Goal: Task Accomplishment & Management: Use online tool/utility

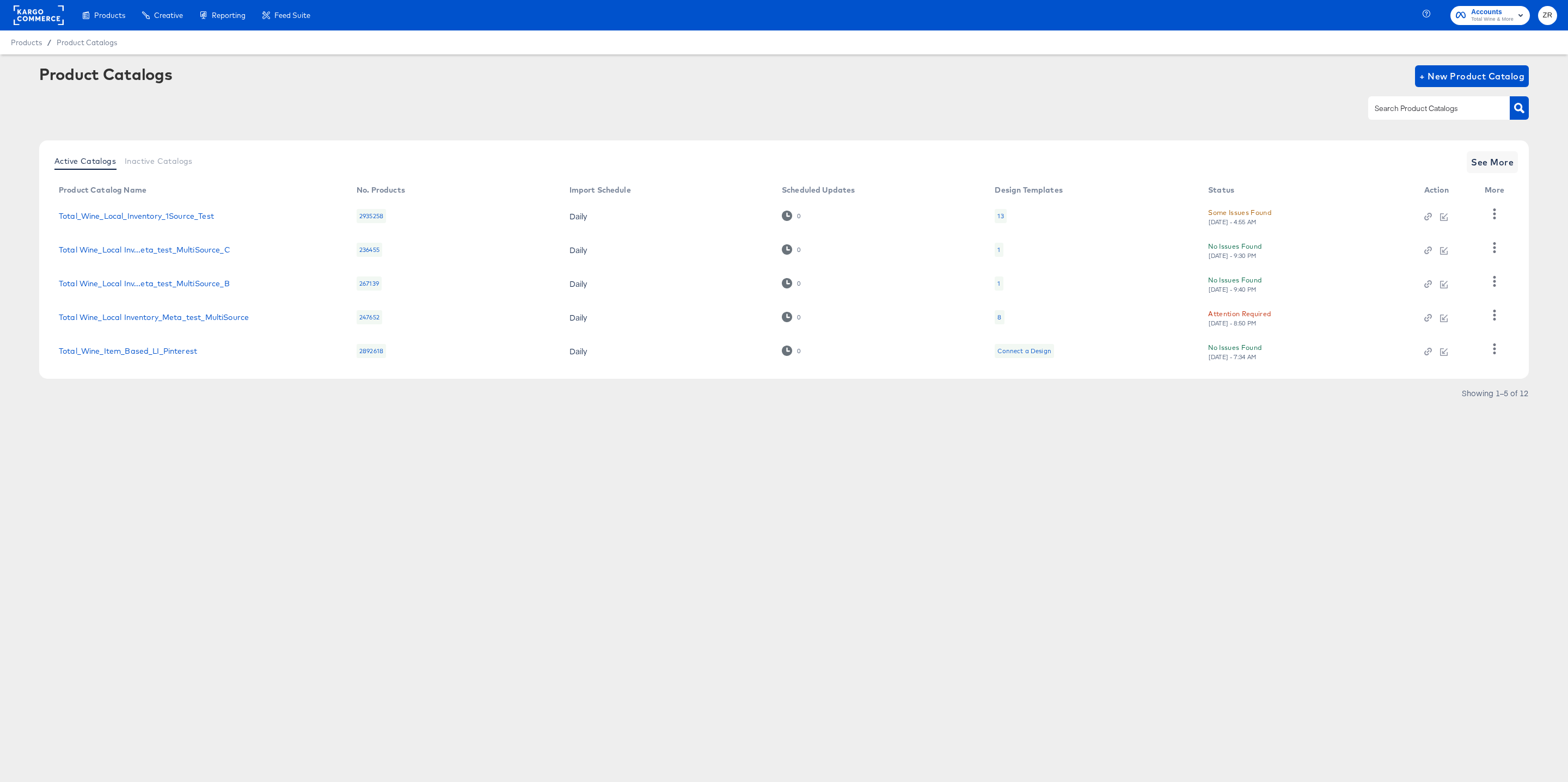
click at [26, 22] on rect at bounding box center [38, 15] width 50 height 19
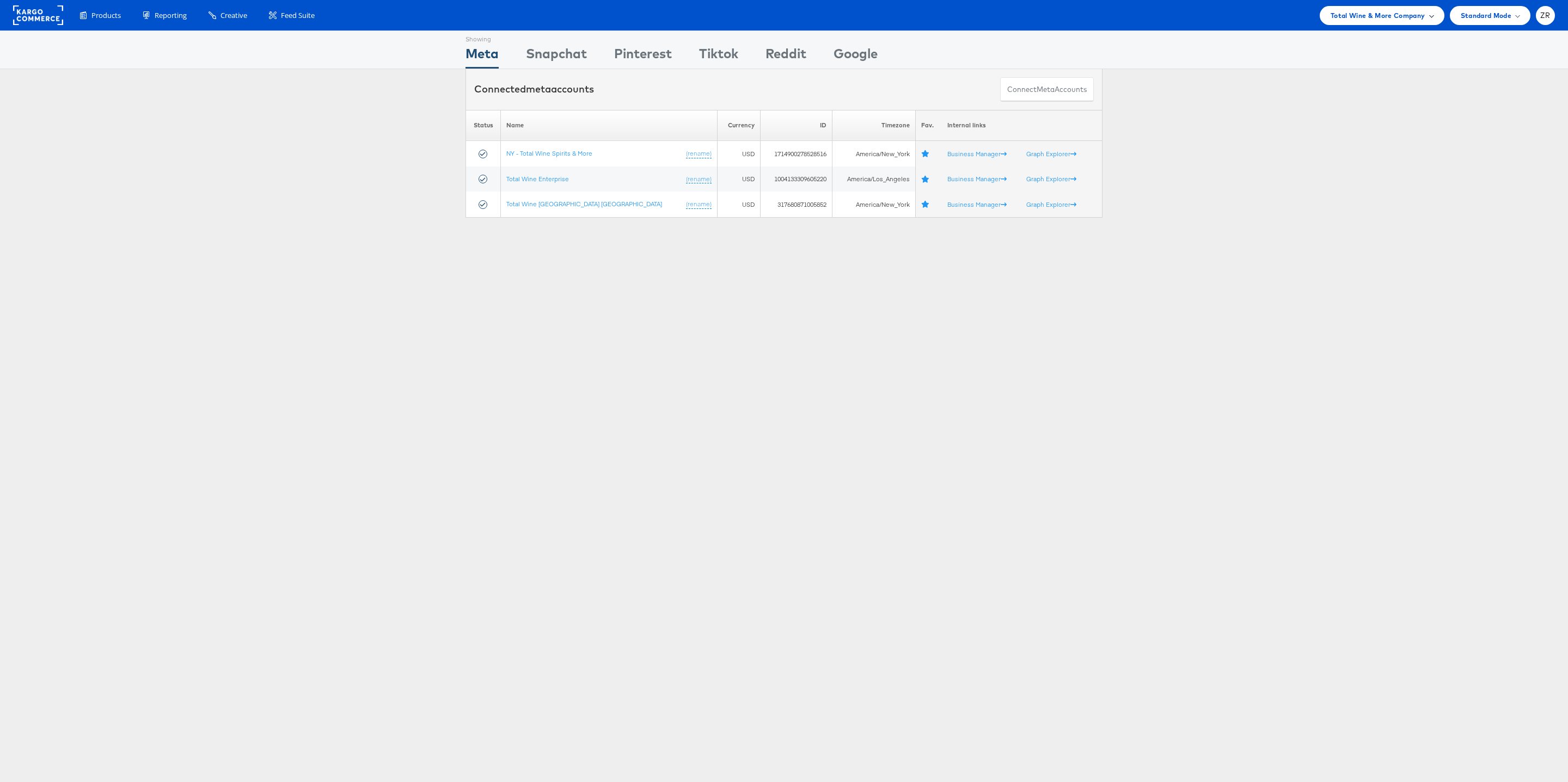
click at [1386, 15] on span "Total Wine & More Company" at bounding box center [1378, 15] width 95 height 12
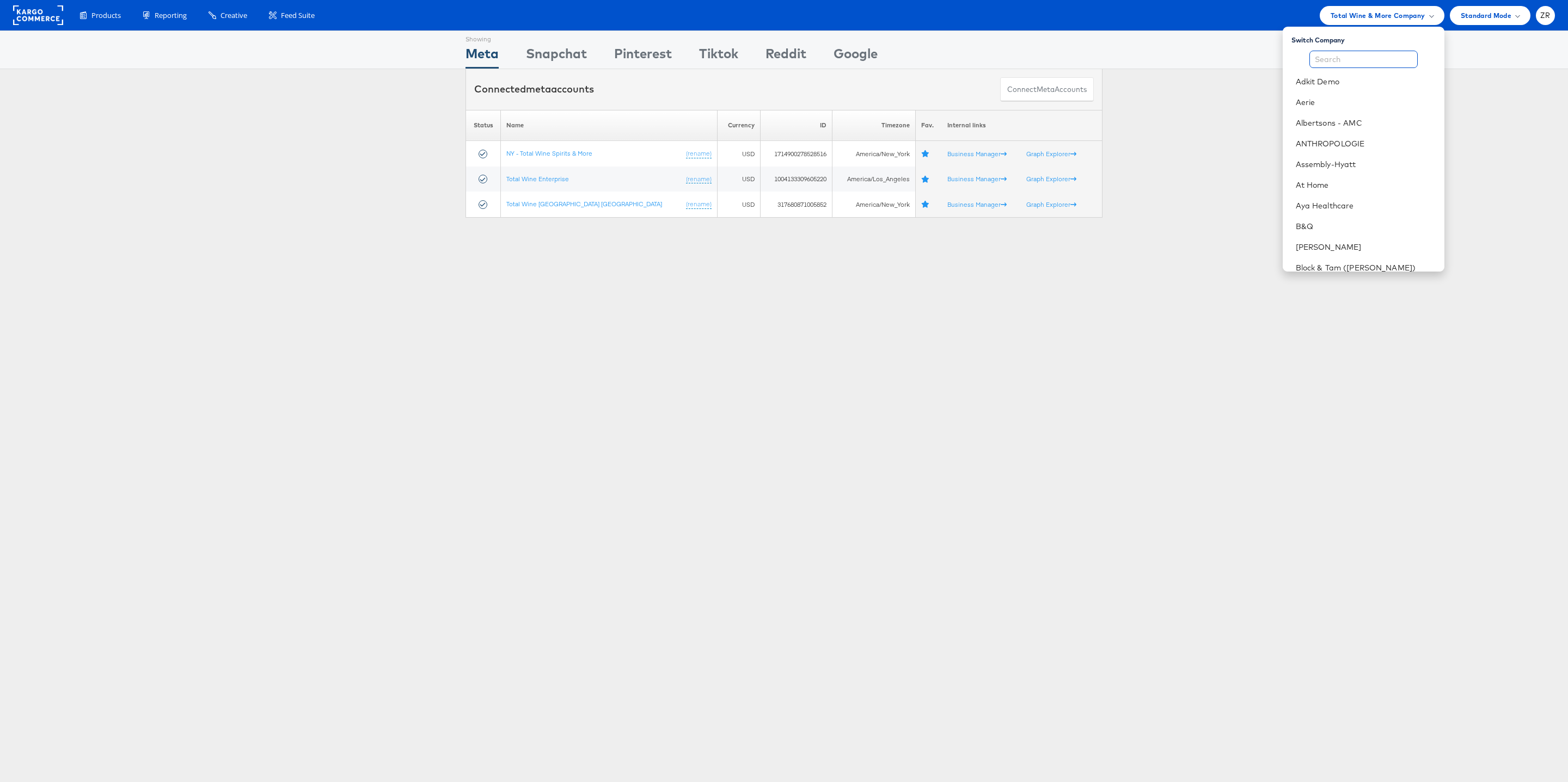
click at [1335, 68] on input "text" at bounding box center [1363, 59] width 108 height 18
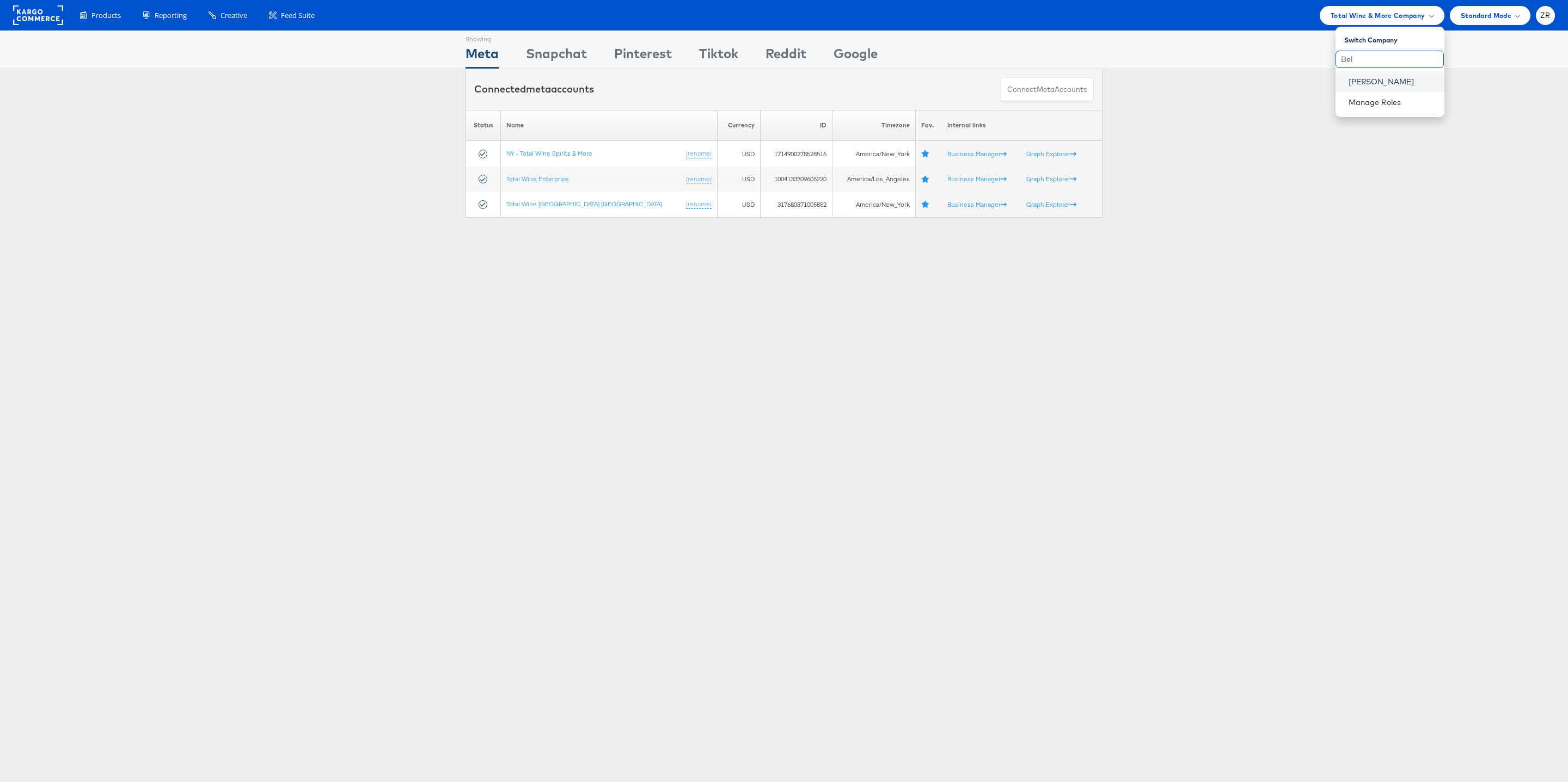
type input "Bel"
click at [1356, 82] on link "Belk" at bounding box center [1392, 82] width 87 height 11
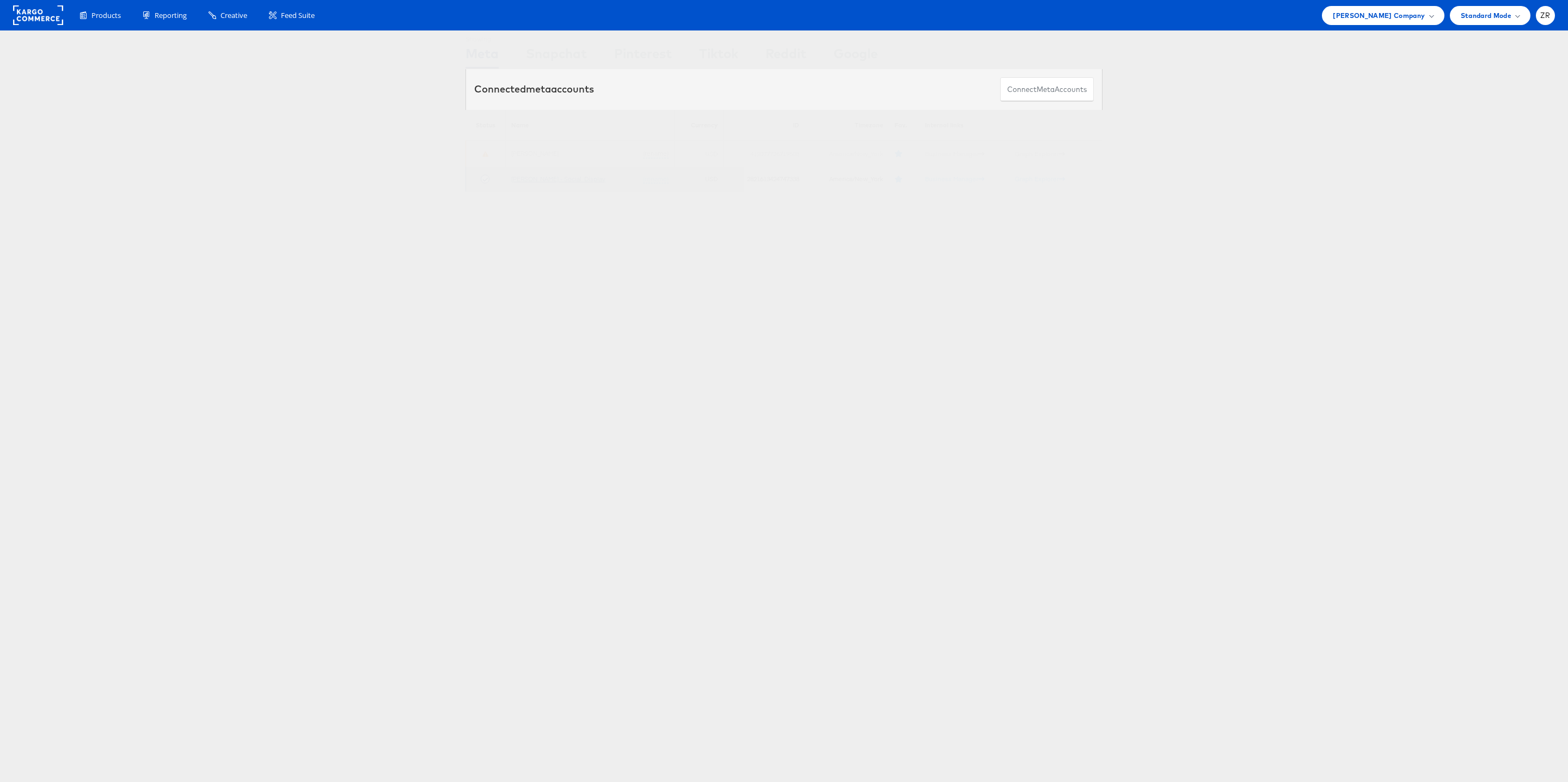
click at [561, 183] on link "[PERSON_NAME] - Social_Display" at bounding box center [558, 178] width 94 height 8
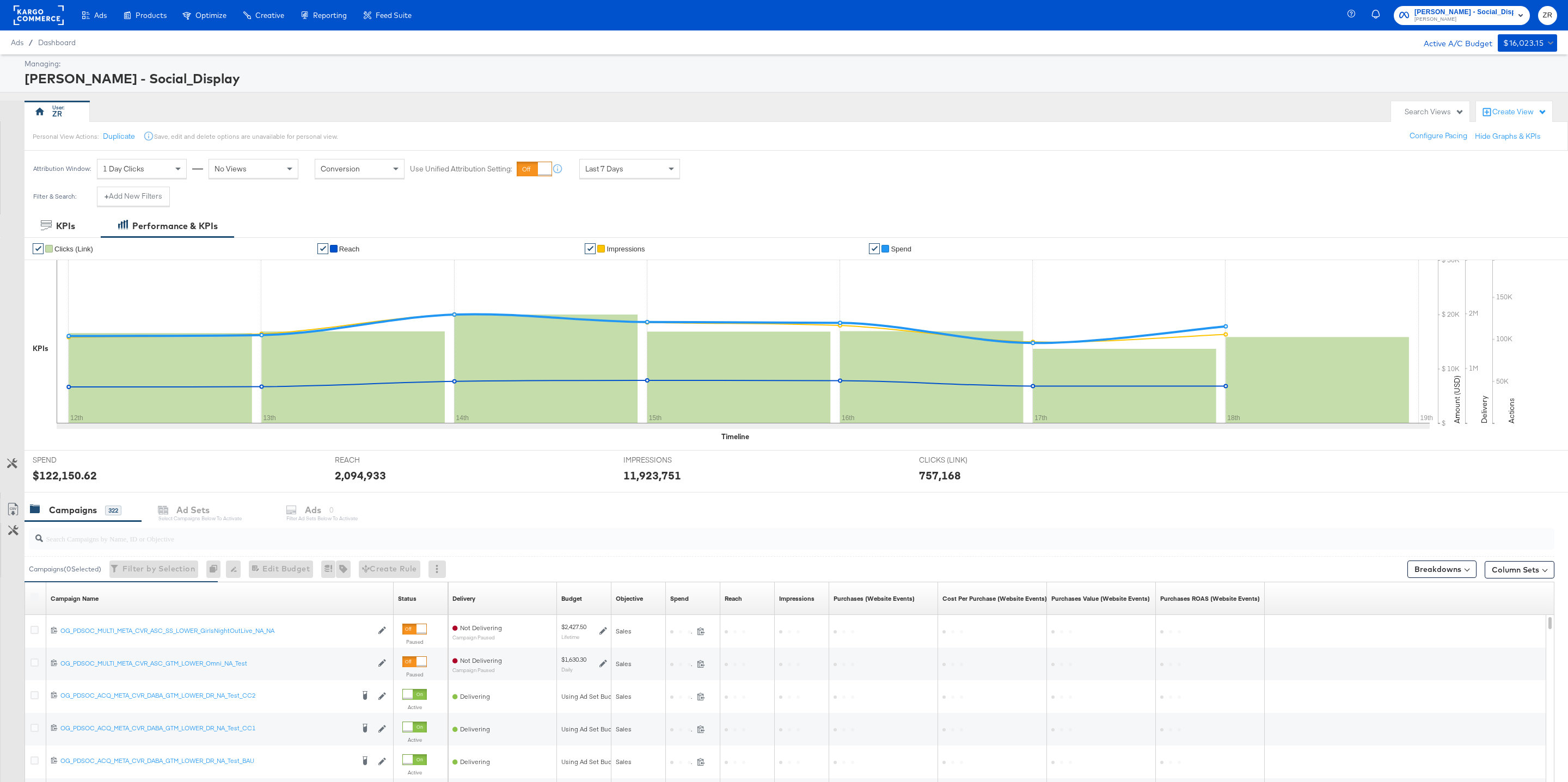
click at [94, 545] on input "search" at bounding box center [727, 534] width 1367 height 21
paste input "2821613424747338"
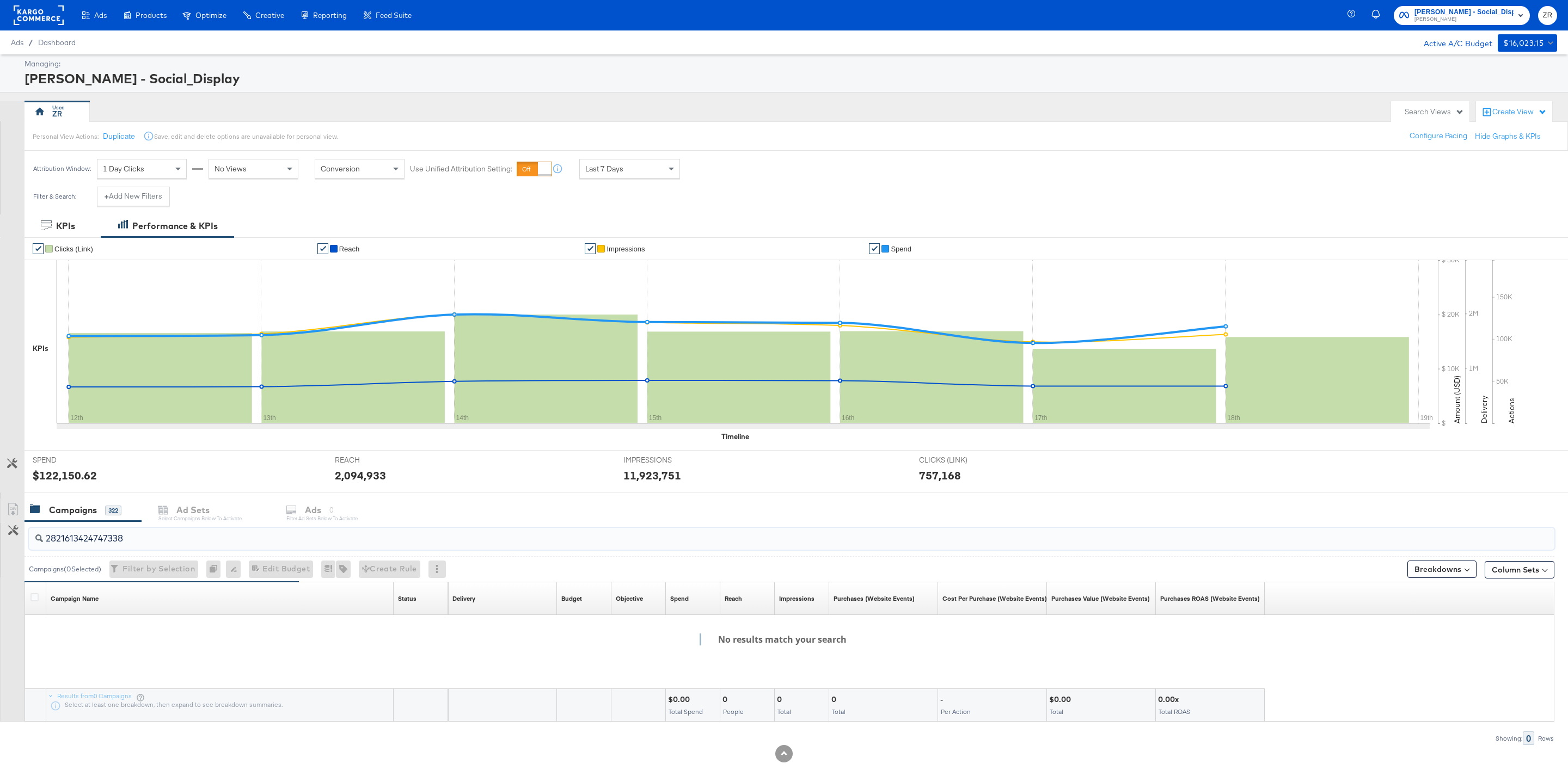
type input "2821613424747338"
click at [139, 190] on button "+ Add New Filters" at bounding box center [133, 197] width 73 height 19
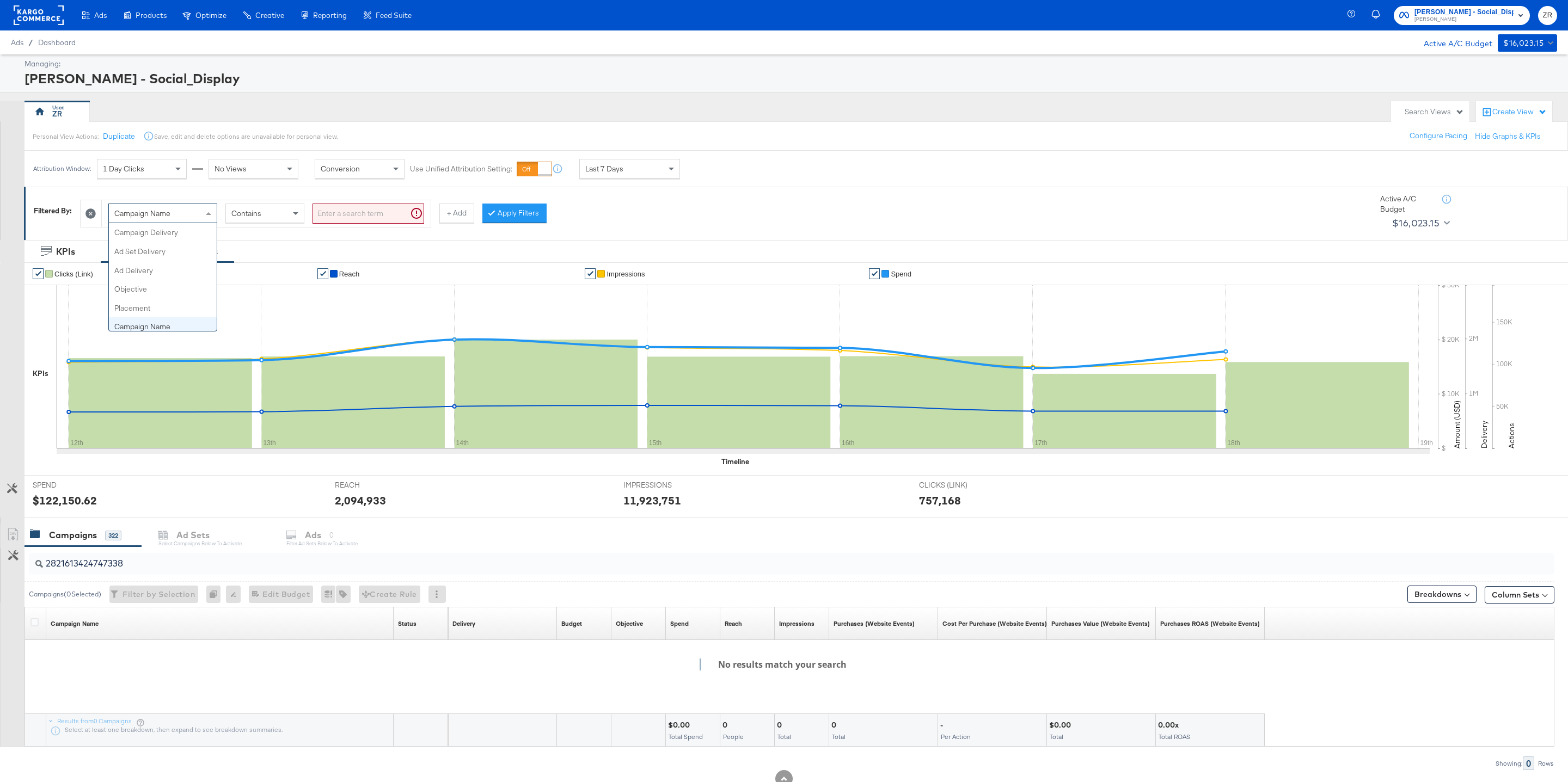
click at [169, 217] on span "Campaign Name" at bounding box center [142, 214] width 56 height 10
click at [338, 214] on input "search" at bounding box center [368, 214] width 111 height 20
paste input "2821613424747338"
type input "2821613424747338"
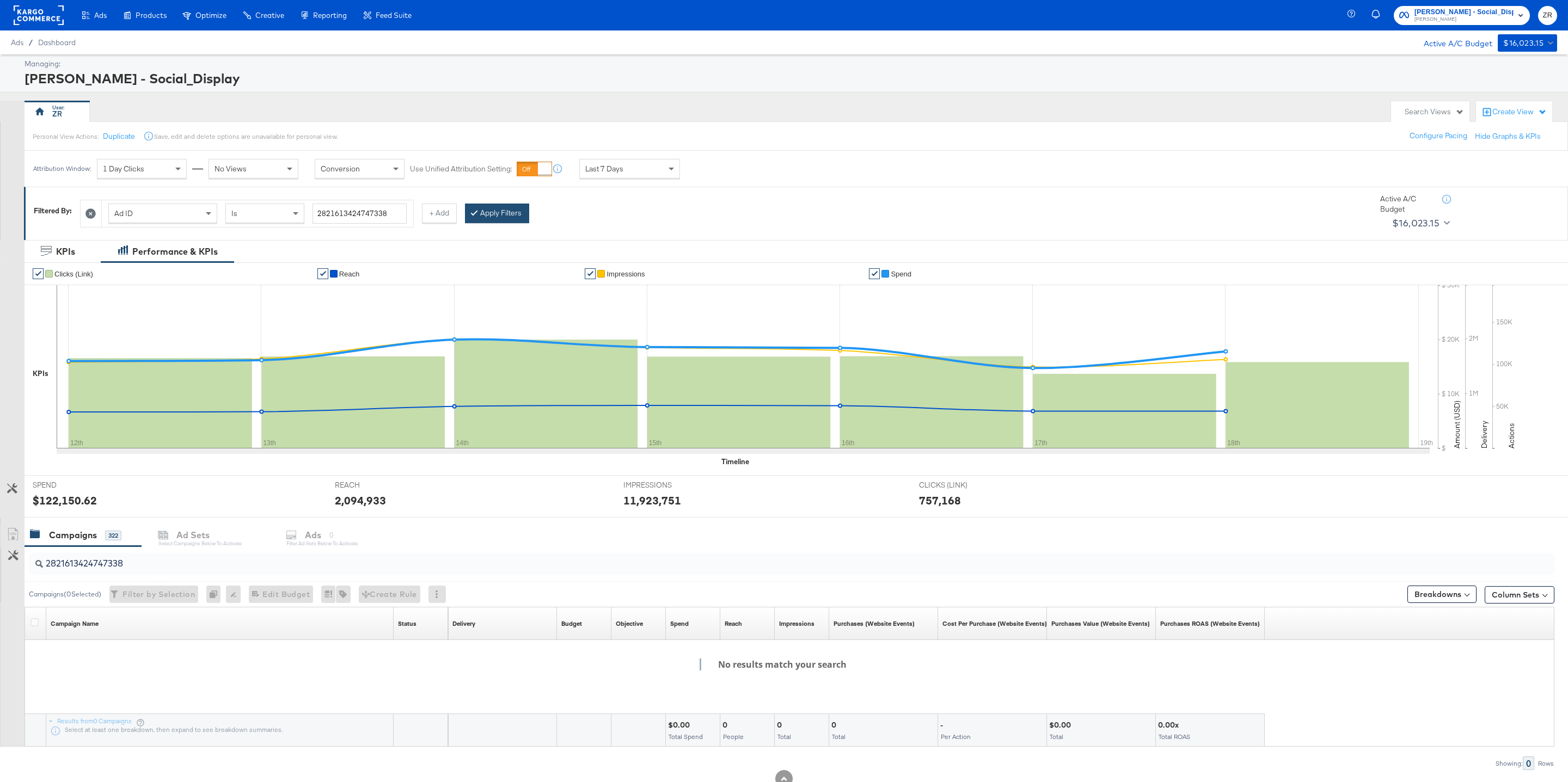
click at [500, 218] on button "Apply Filters" at bounding box center [497, 214] width 65 height 19
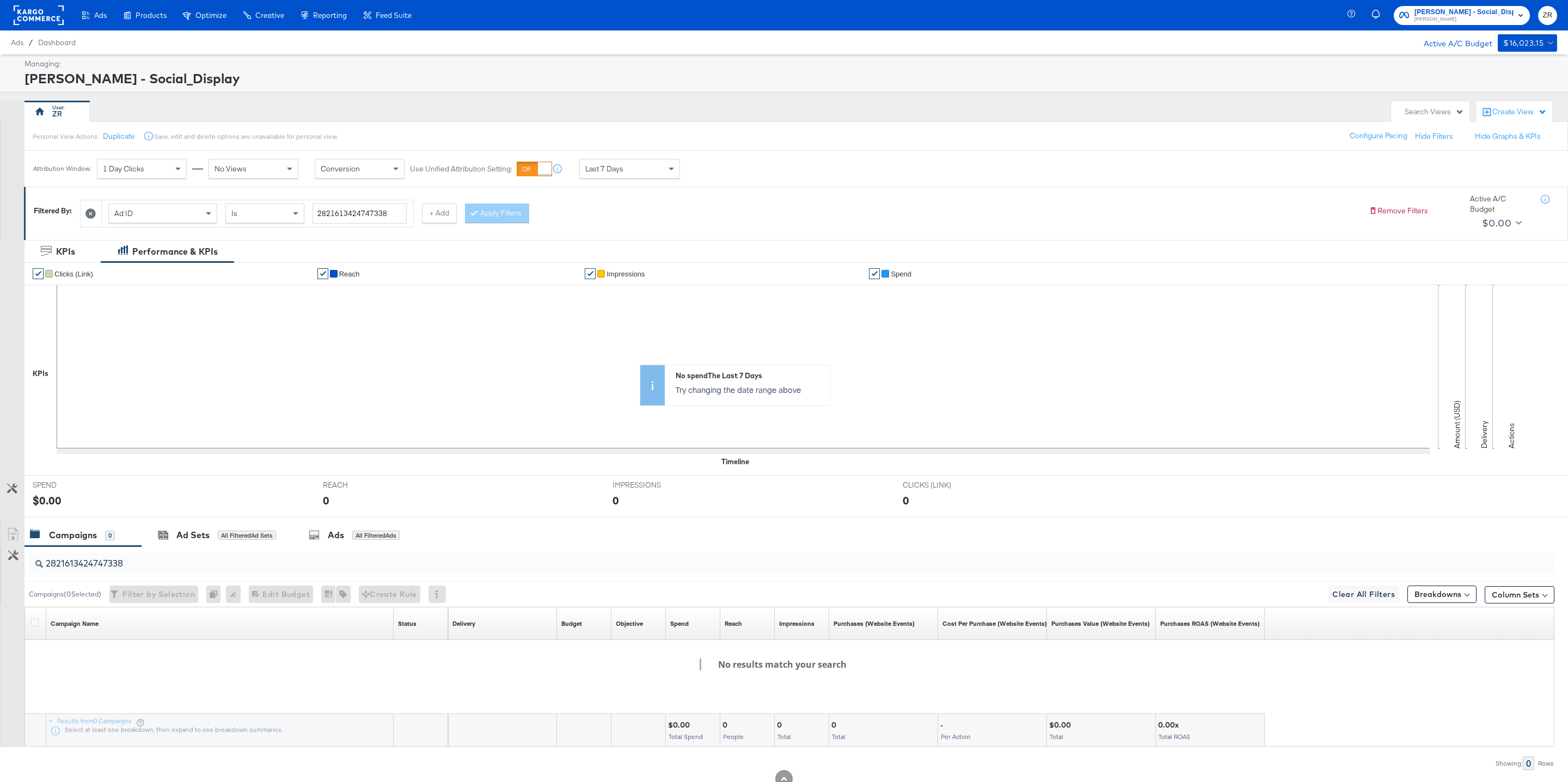
click at [195, 574] on div "2821613424747338" at bounding box center [791, 564] width 1525 height 22
type input "282161342474"
click at [341, 538] on div "Ads" at bounding box center [335, 535] width 16 height 13
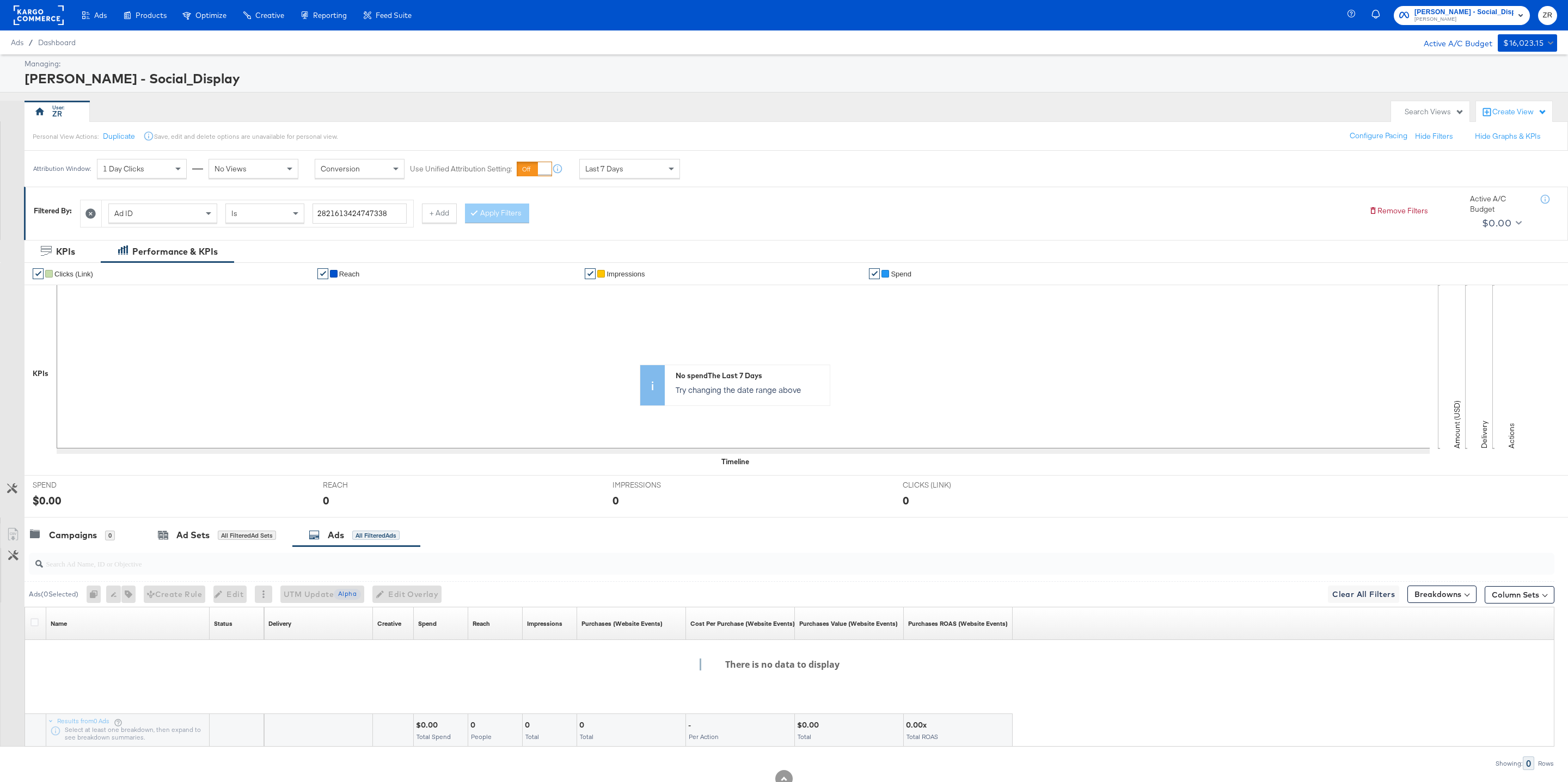
click at [141, 214] on div "Ad ID" at bounding box center [163, 213] width 108 height 18
click at [436, 246] on div "KPIs Performance & KPIs" at bounding box center [784, 251] width 1568 height 23
click at [268, 217] on div "Is" at bounding box center [265, 213] width 78 height 18
click at [415, 259] on div "KPIs Performance & KPIs" at bounding box center [784, 251] width 1568 height 23
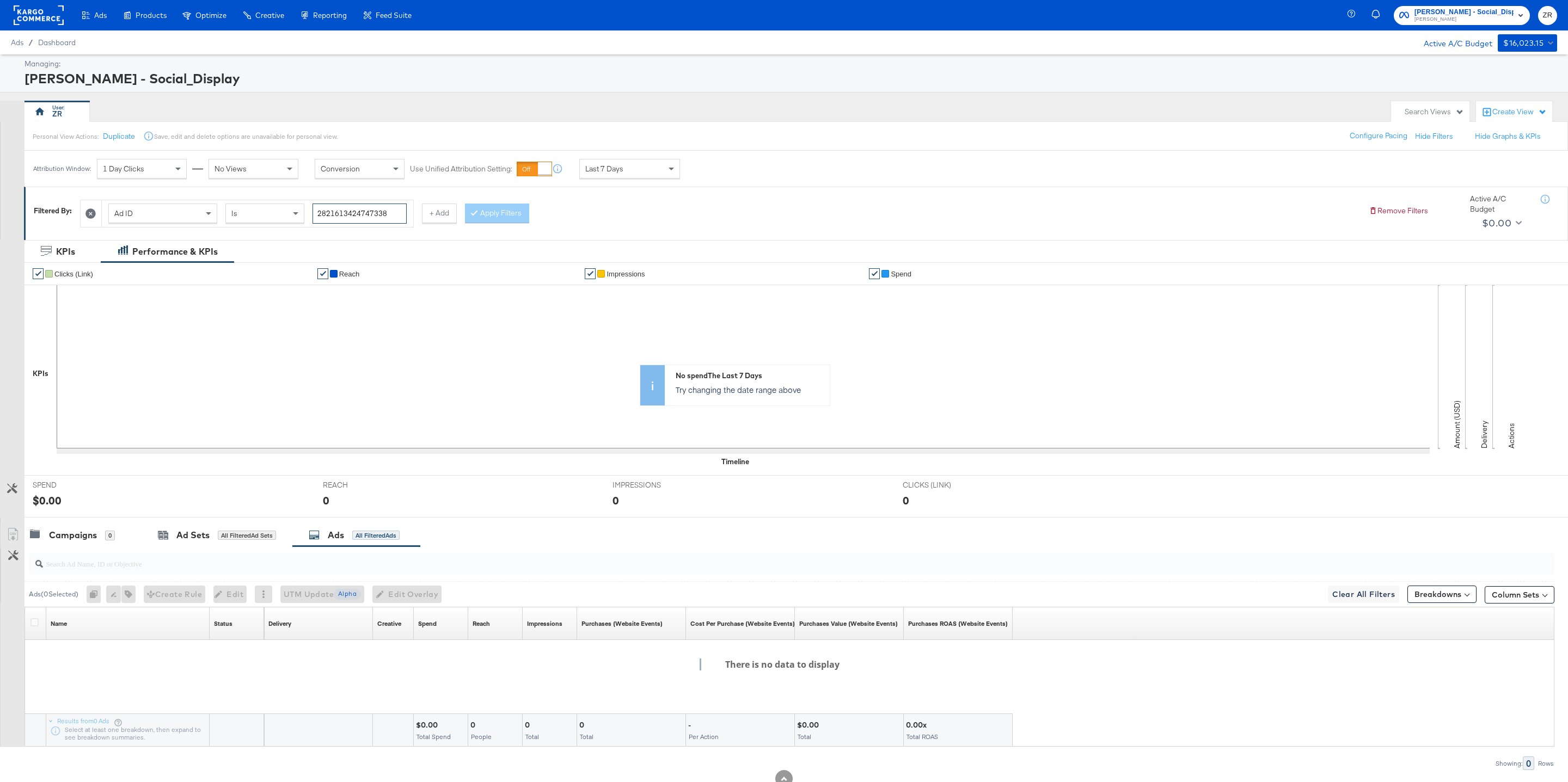
click at [346, 220] on input "2821613424747338" at bounding box center [359, 214] width 94 height 20
paste input "120231402304190171"
type input "120231402304190171"
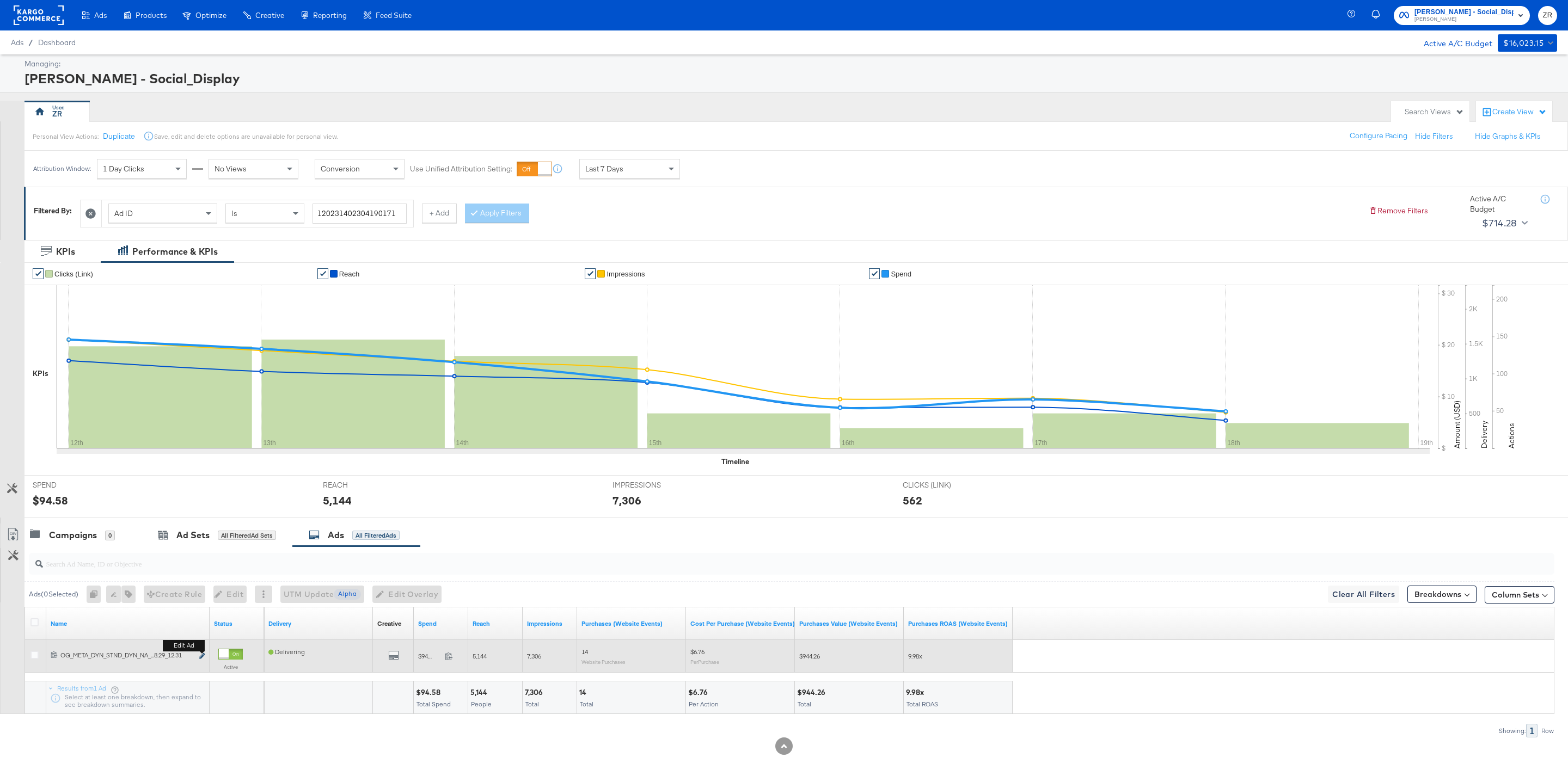
click at [200, 657] on icon "link" at bounding box center [201, 656] width 5 height 6
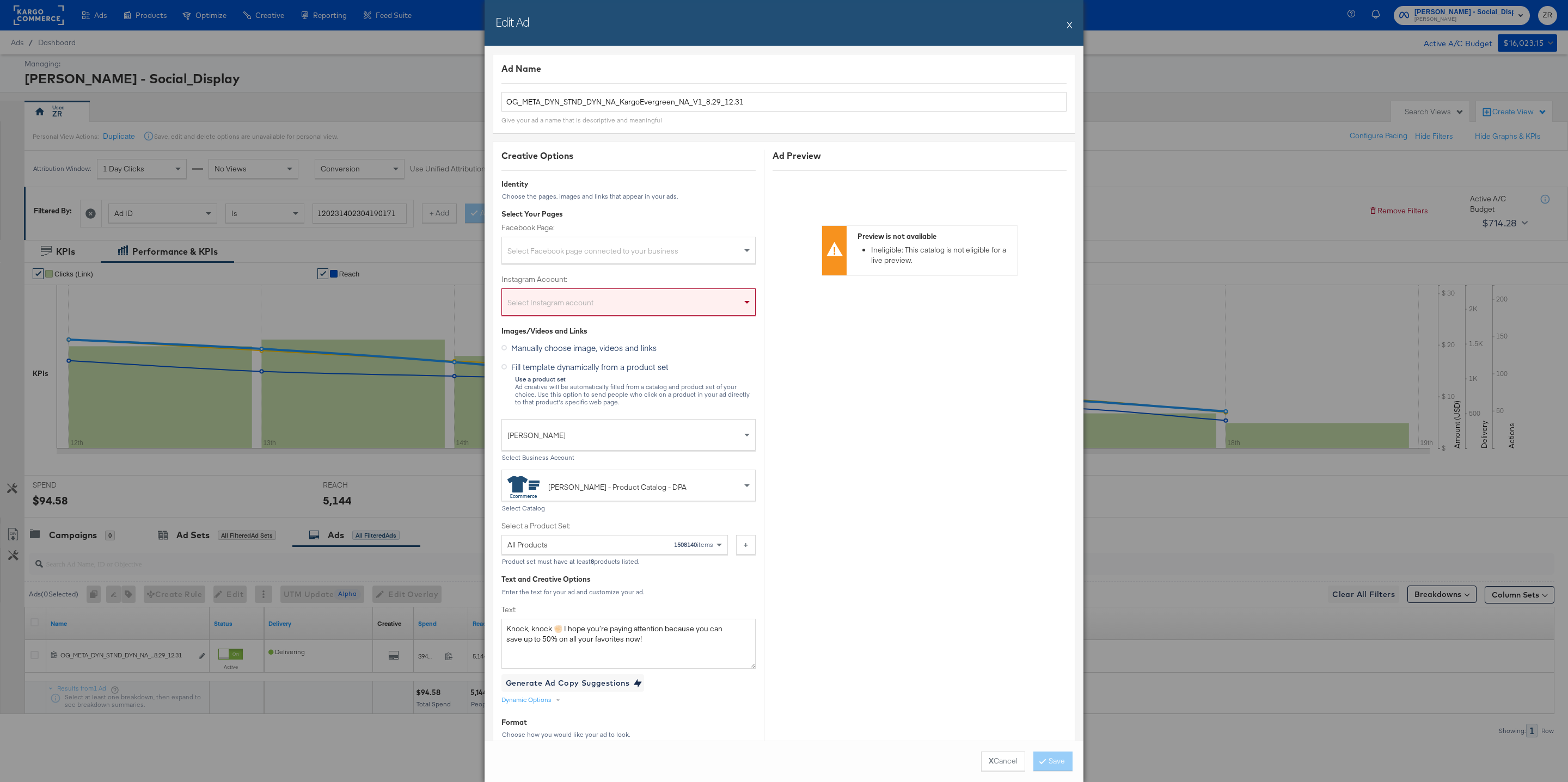
click at [1068, 26] on button "X" at bounding box center [1069, 24] width 6 height 22
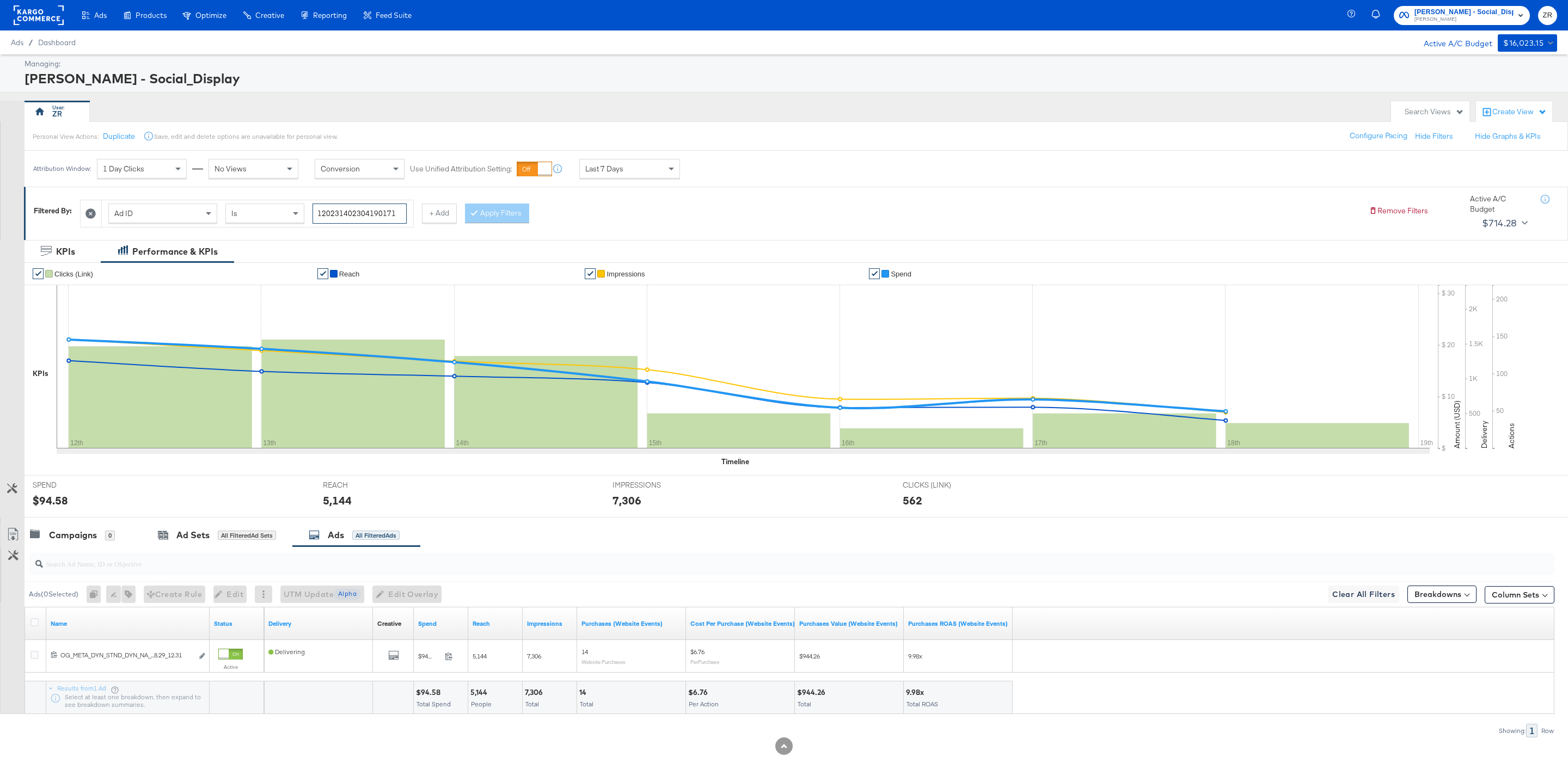
click at [340, 219] on input "120231402304190171" at bounding box center [359, 214] width 94 height 20
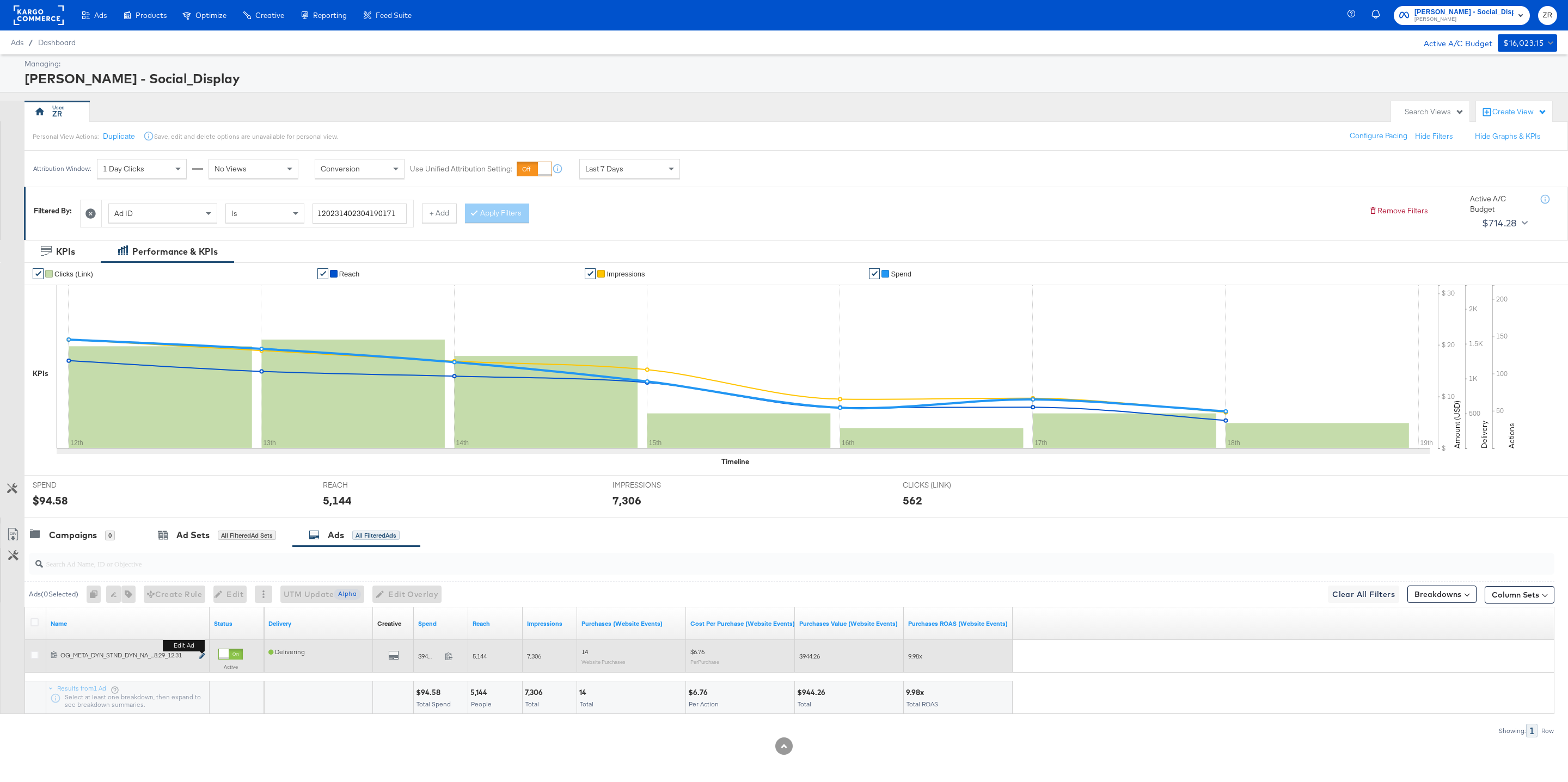
click at [201, 657] on icon "link" at bounding box center [201, 656] width 5 height 6
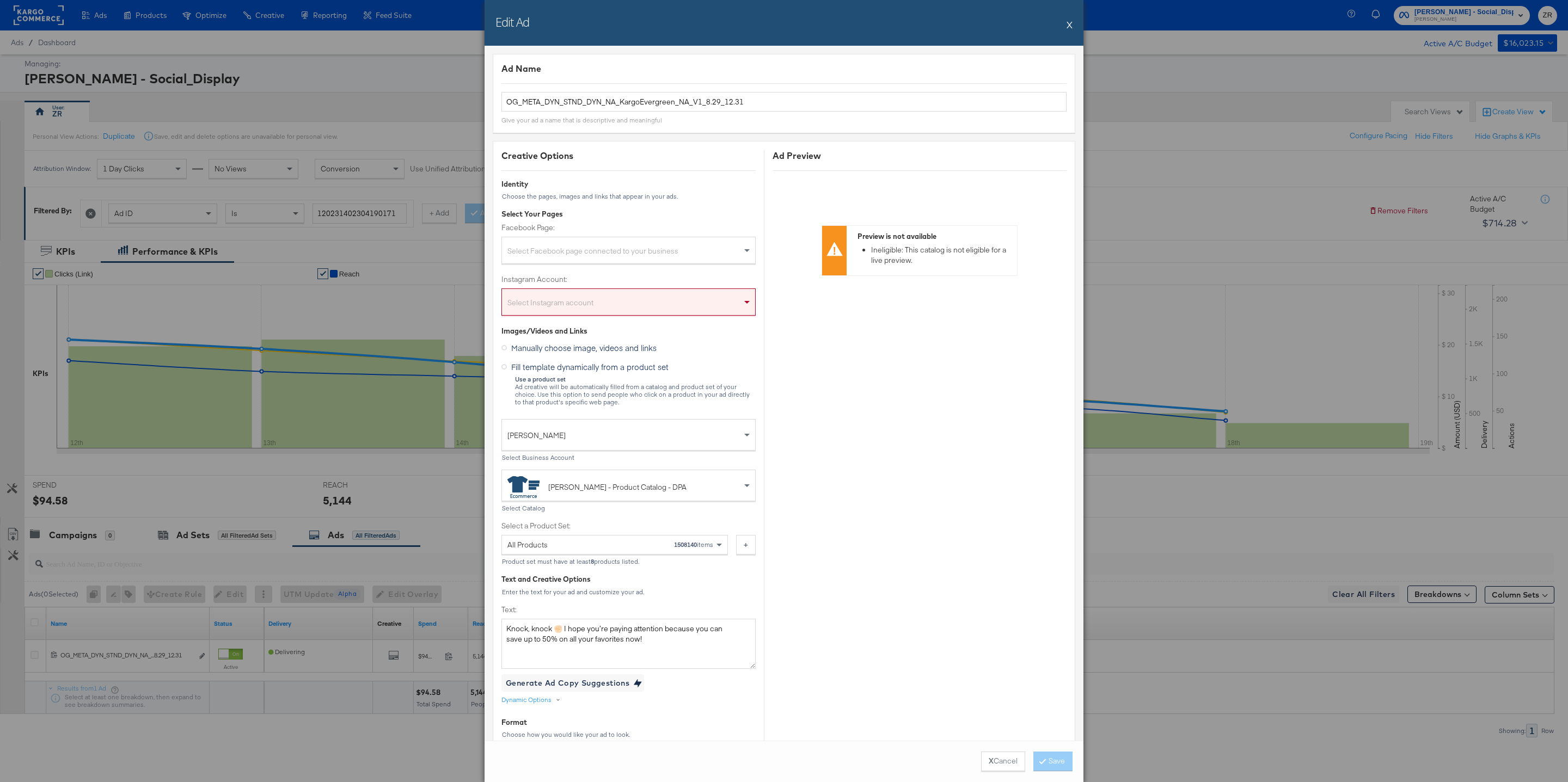
click at [1069, 24] on button "X" at bounding box center [1069, 24] width 6 height 22
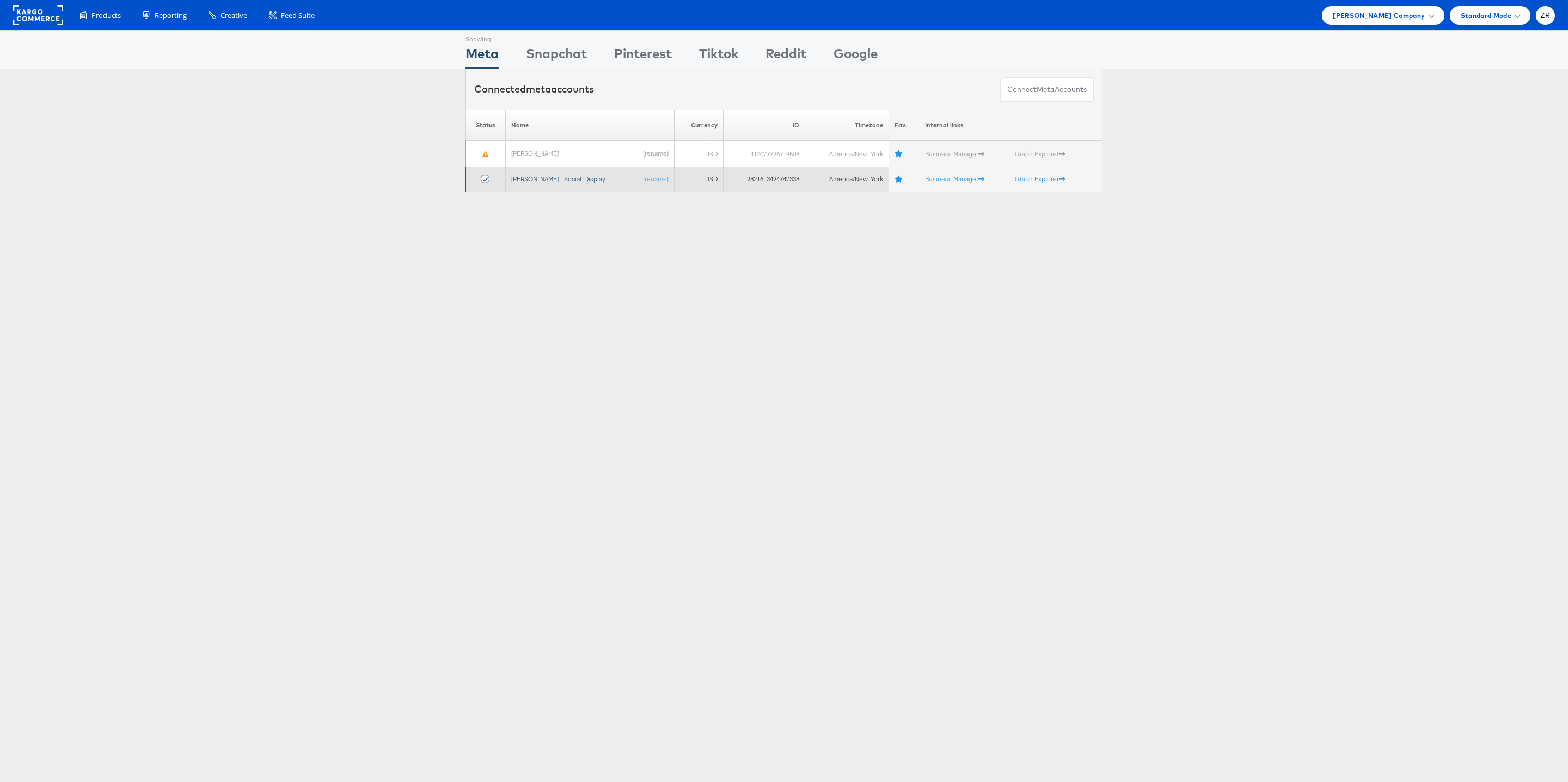
click at [527, 178] on link "Belk - Social_Display" at bounding box center [558, 178] width 94 height 8
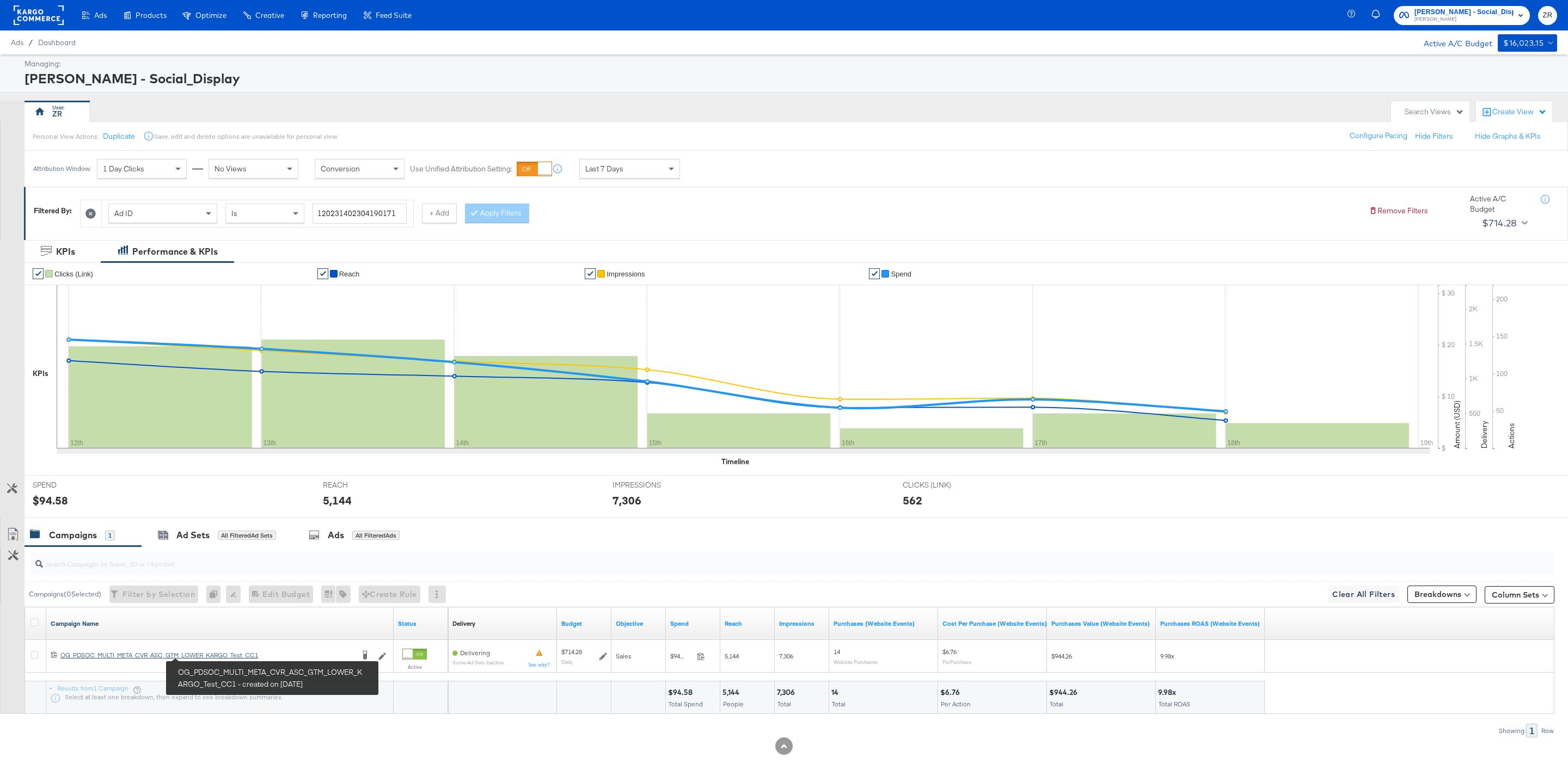
drag, startPoint x: 280, startPoint y: 657, endPoint x: 88, endPoint y: 631, distance: 193.8
click at [177, 542] on div "Ad Sets" at bounding box center [193, 535] width 33 height 13
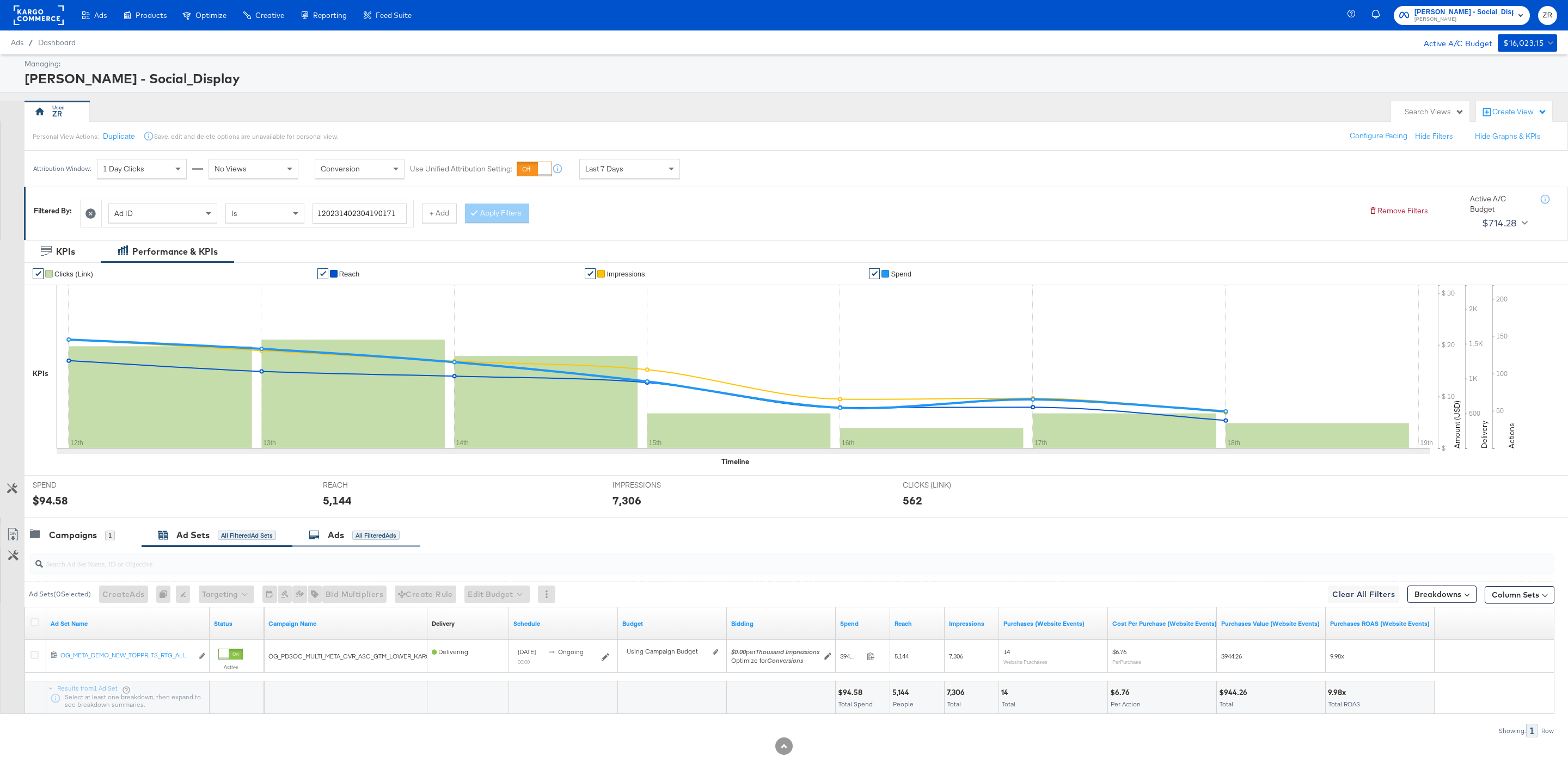
click at [323, 536] on div "Ads All Filtered Ads" at bounding box center [354, 535] width 91 height 13
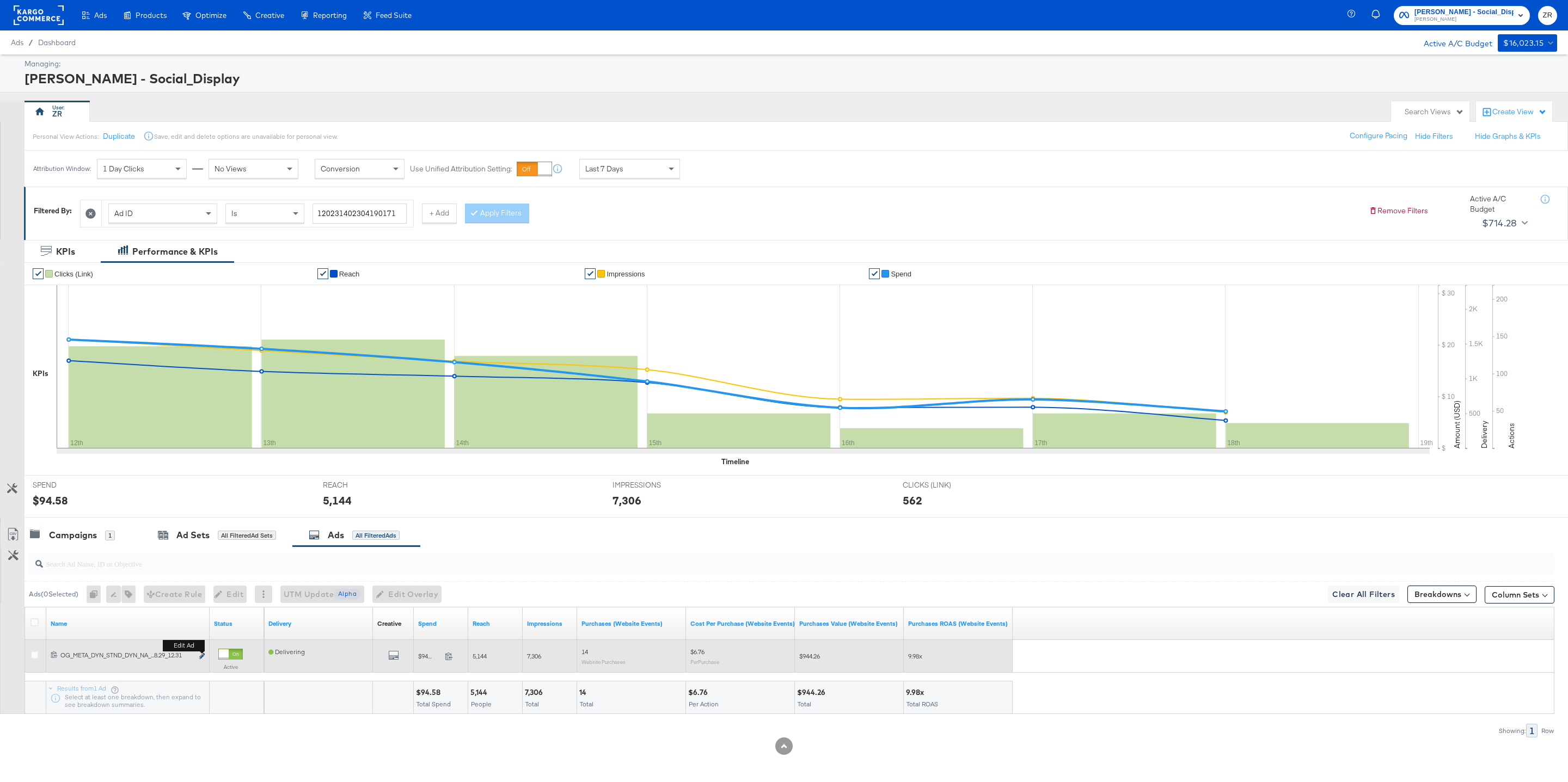
click at [201, 659] on icon "link" at bounding box center [201, 656] width 5 height 6
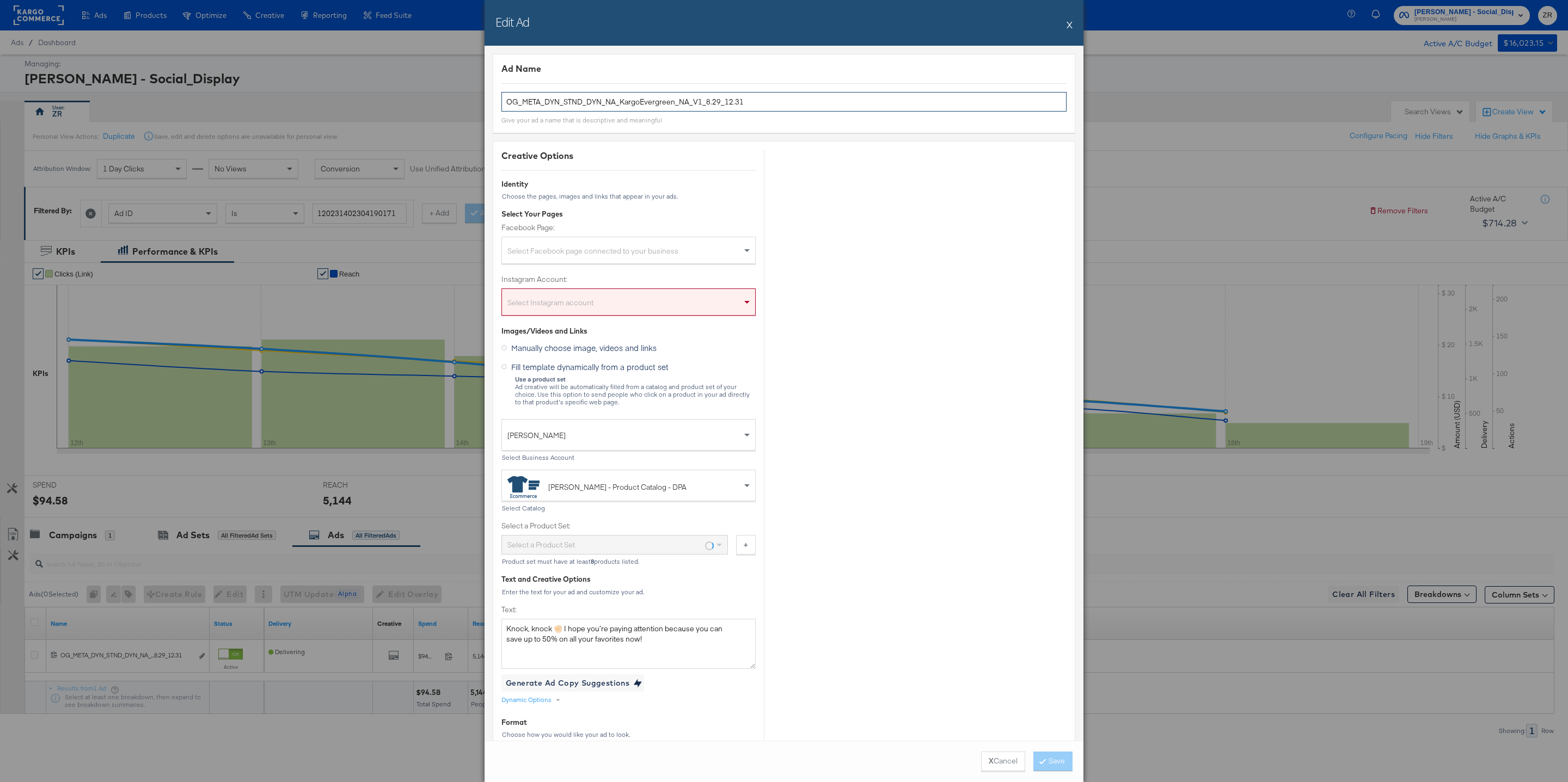
click at [751, 110] on input "OG_META_DYN_STND_DYN_NA_KargoEvergreen_NA_V1_8.29_12.31" at bounding box center [784, 102] width 565 height 20
click at [1069, 29] on button "X" at bounding box center [1069, 24] width 6 height 22
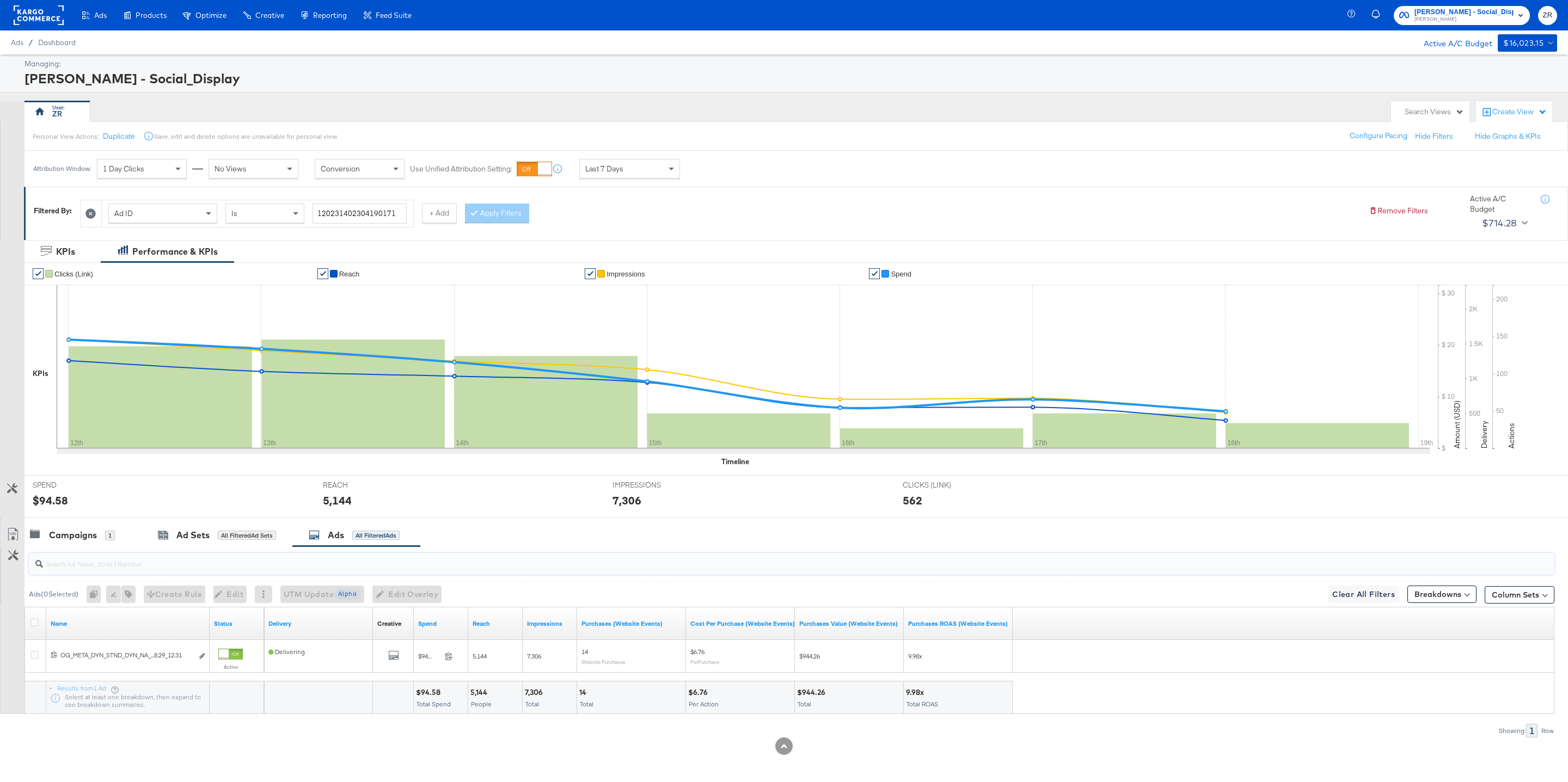
click at [68, 554] on input "search" at bounding box center [727, 559] width 1367 height 21
click at [69, 546] on div "Campaigns 1" at bounding box center [83, 535] width 117 height 23
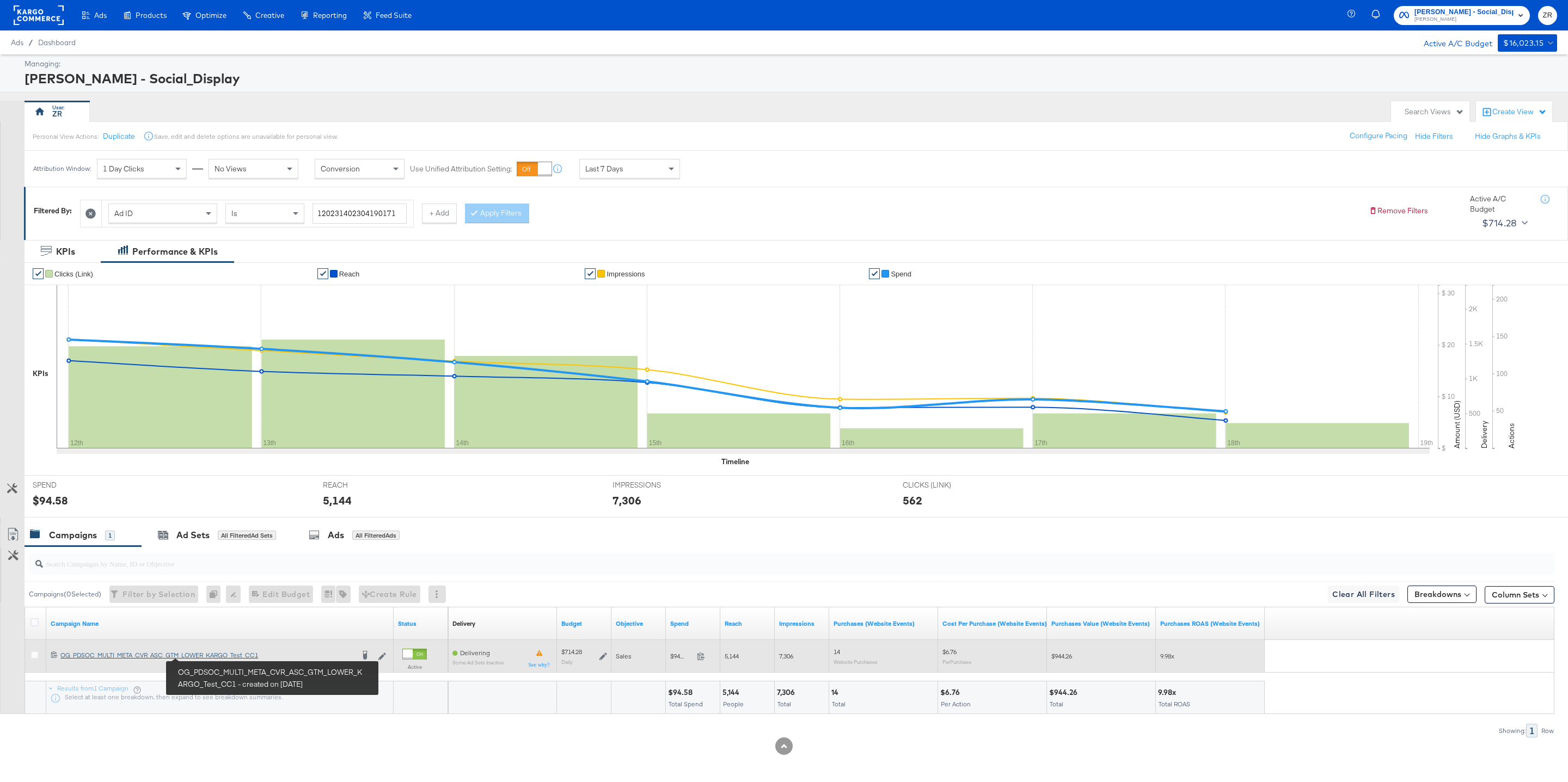
drag, startPoint x: 270, startPoint y: 656, endPoint x: 52, endPoint y: 653, distance: 218.0
click at [54, 658] on icon at bounding box center [54, 655] width 7 height 7
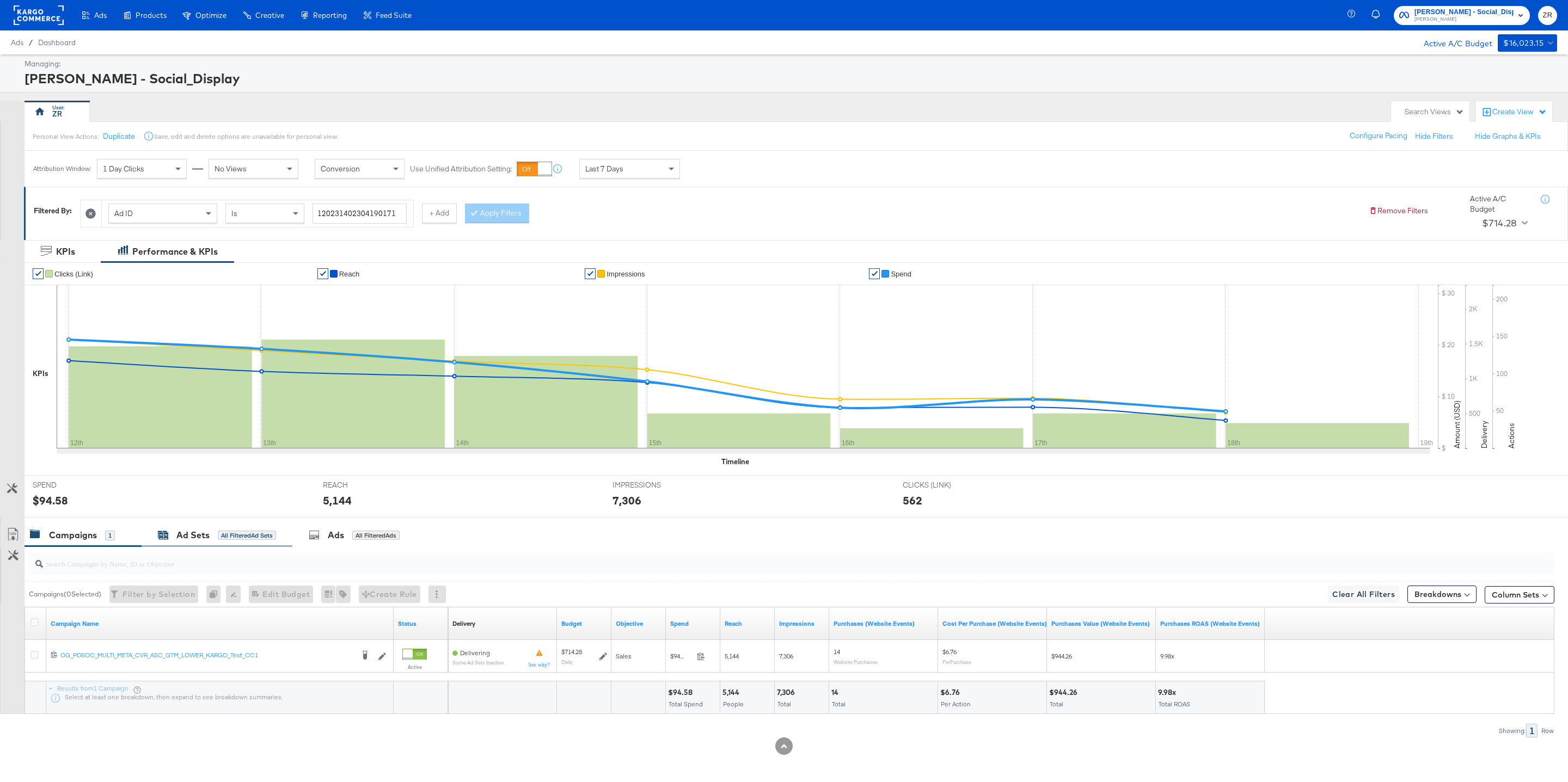
click at [184, 537] on div "Ad Sets" at bounding box center [193, 535] width 33 height 13
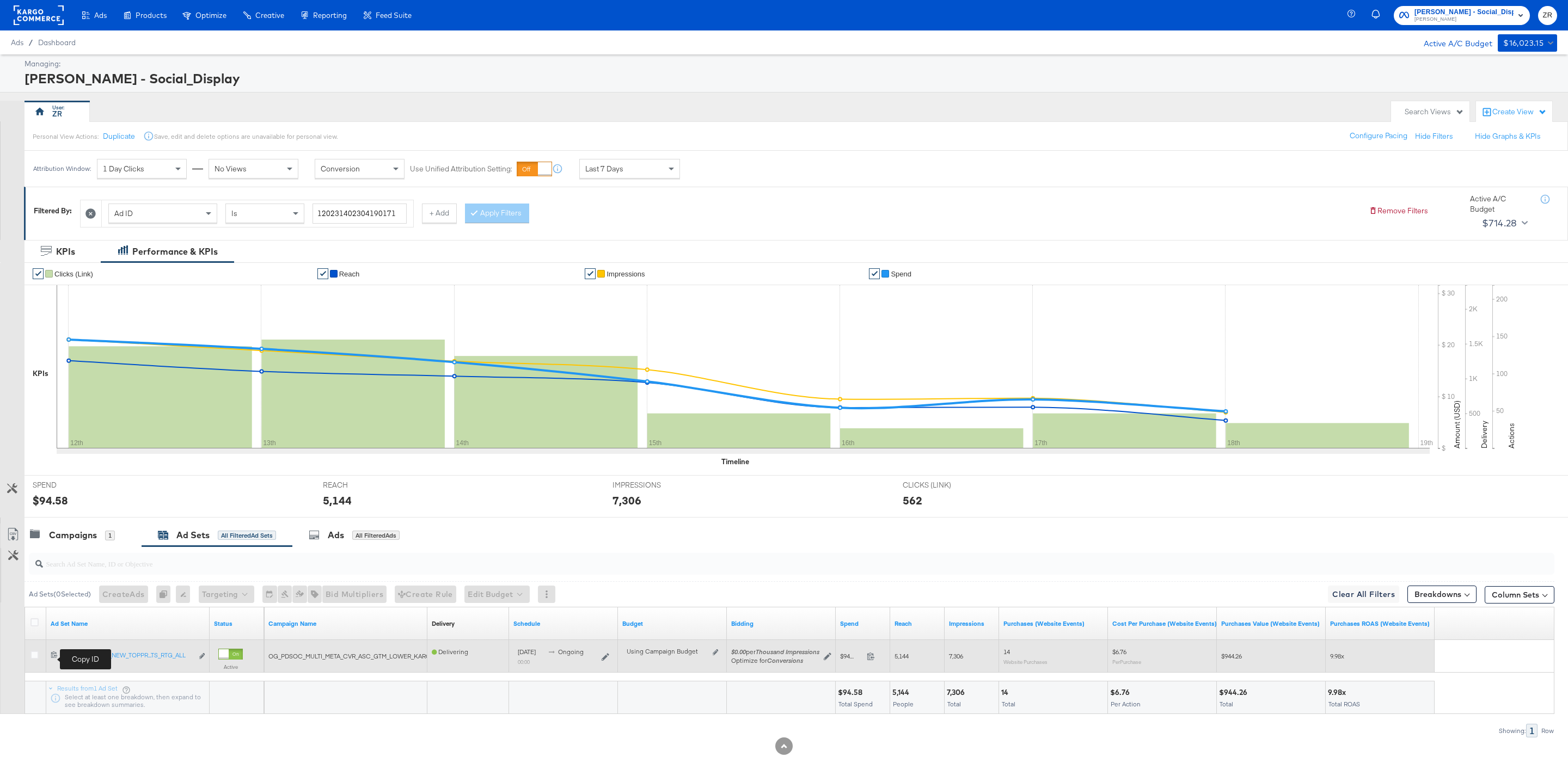
click at [54, 657] on icon at bounding box center [54, 655] width 7 height 7
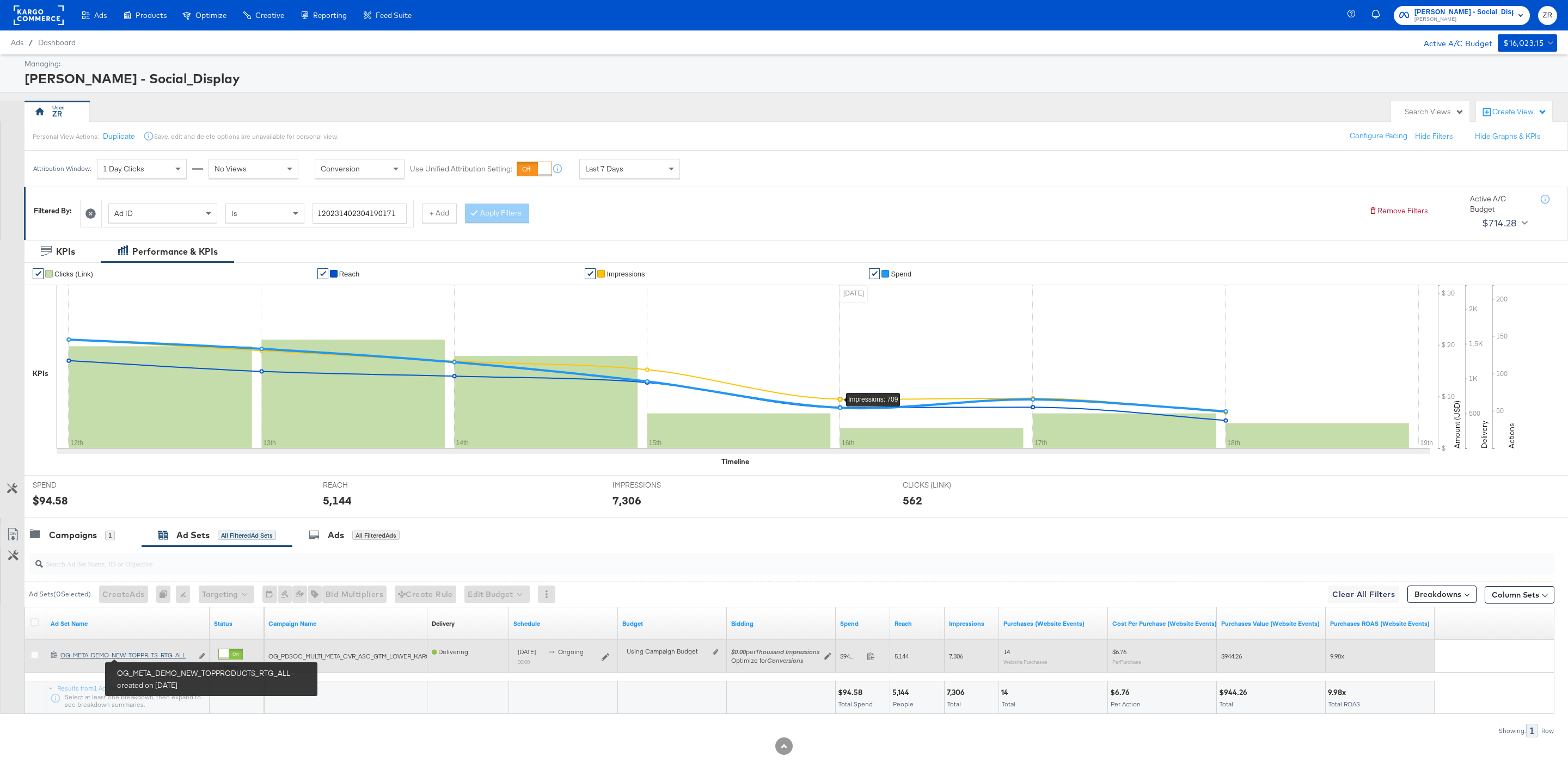
click at [146, 657] on div "OG_META_DEMO_NEW_TOPPRODUCTS_RTG_ALL OG_META_DEMO_NEW_TOPPR...TS_RTG_ALL" at bounding box center [126, 655] width 132 height 9
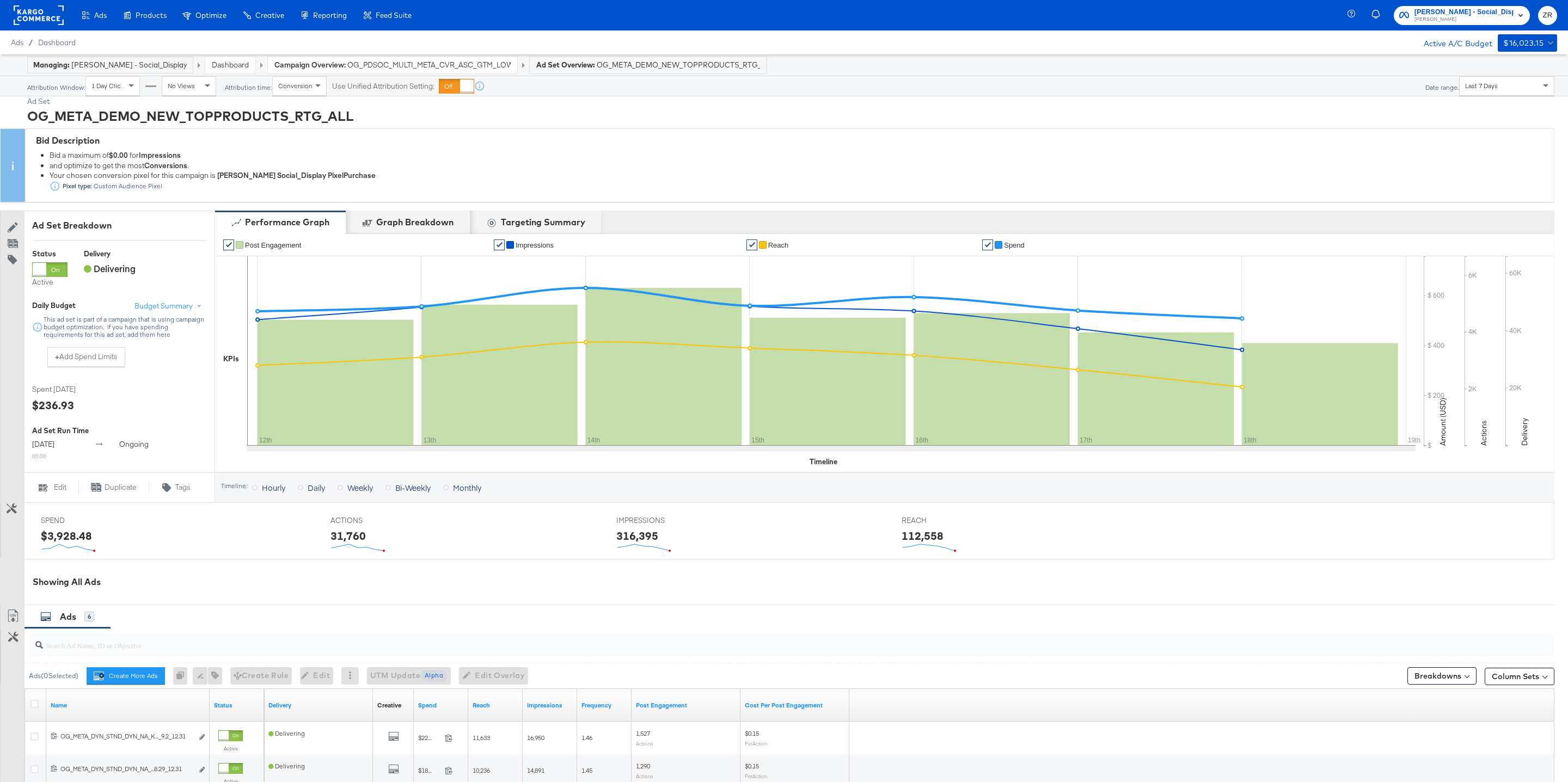
scroll to position [284, 0]
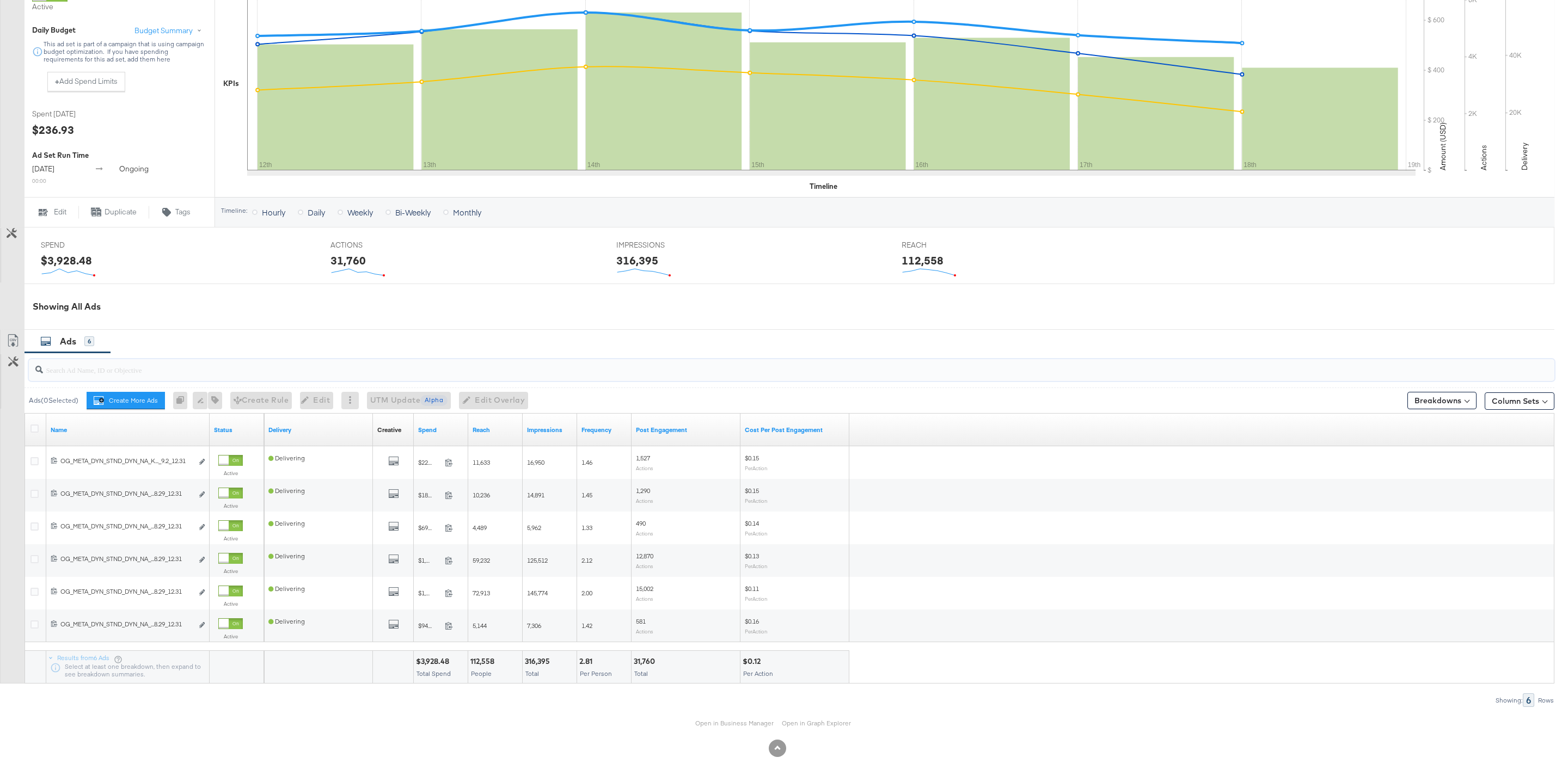
click at [111, 371] on input "search" at bounding box center [727, 365] width 1367 height 21
paste input "120231402304190171"
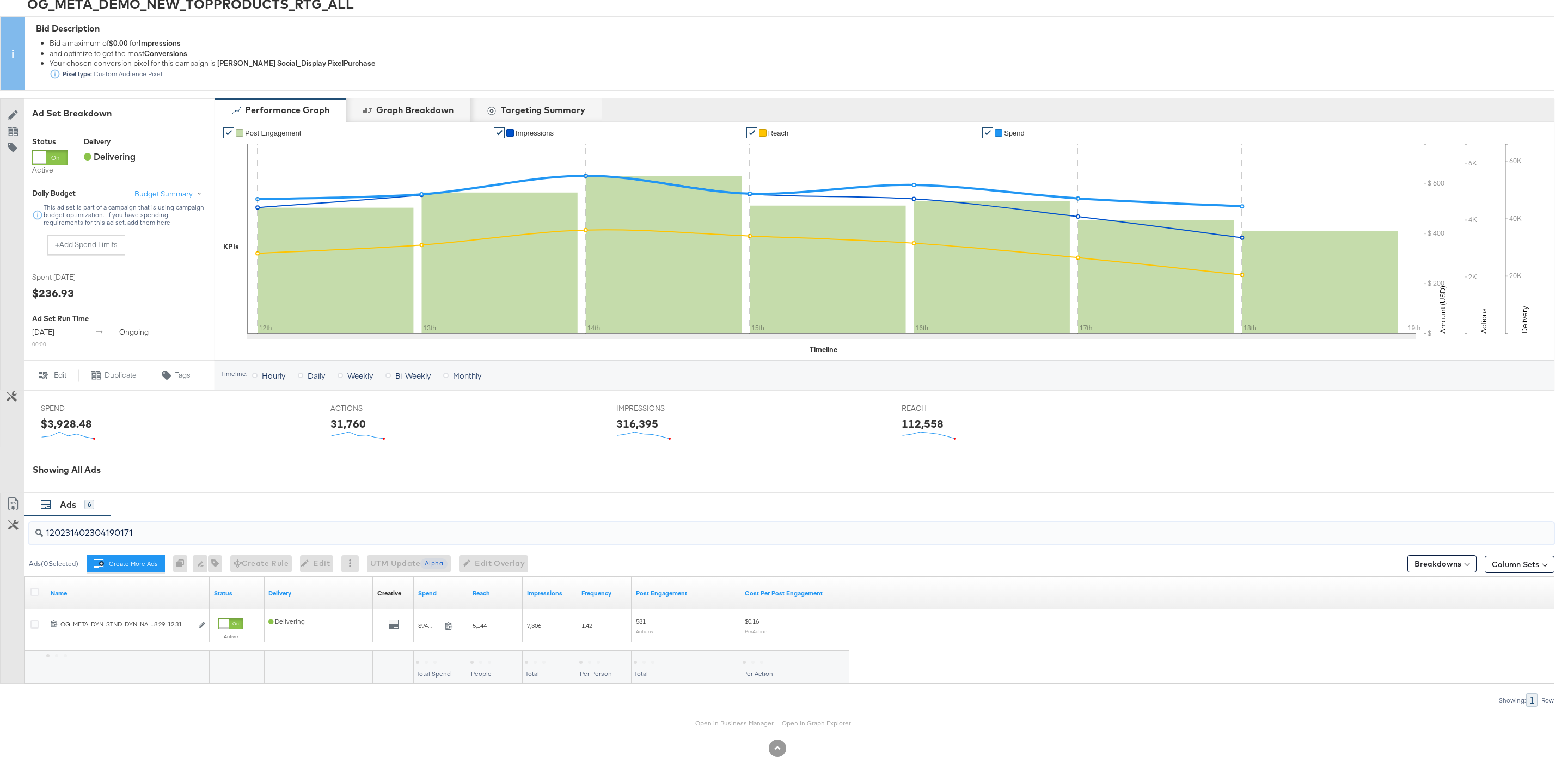
scroll to position [121, 0]
type input "120231402304190171"
drag, startPoint x: 209, startPoint y: 593, endPoint x: 282, endPoint y: 591, distance: 73.0
click at [25, 577] on div "Name Status Delivery Creative Sorting Unavailable Spend Reach Impressions Frequ…" at bounding box center [25, 577] width 0 height 0
drag, startPoint x: 206, startPoint y: 588, endPoint x: 319, endPoint y: 590, distance: 113.0
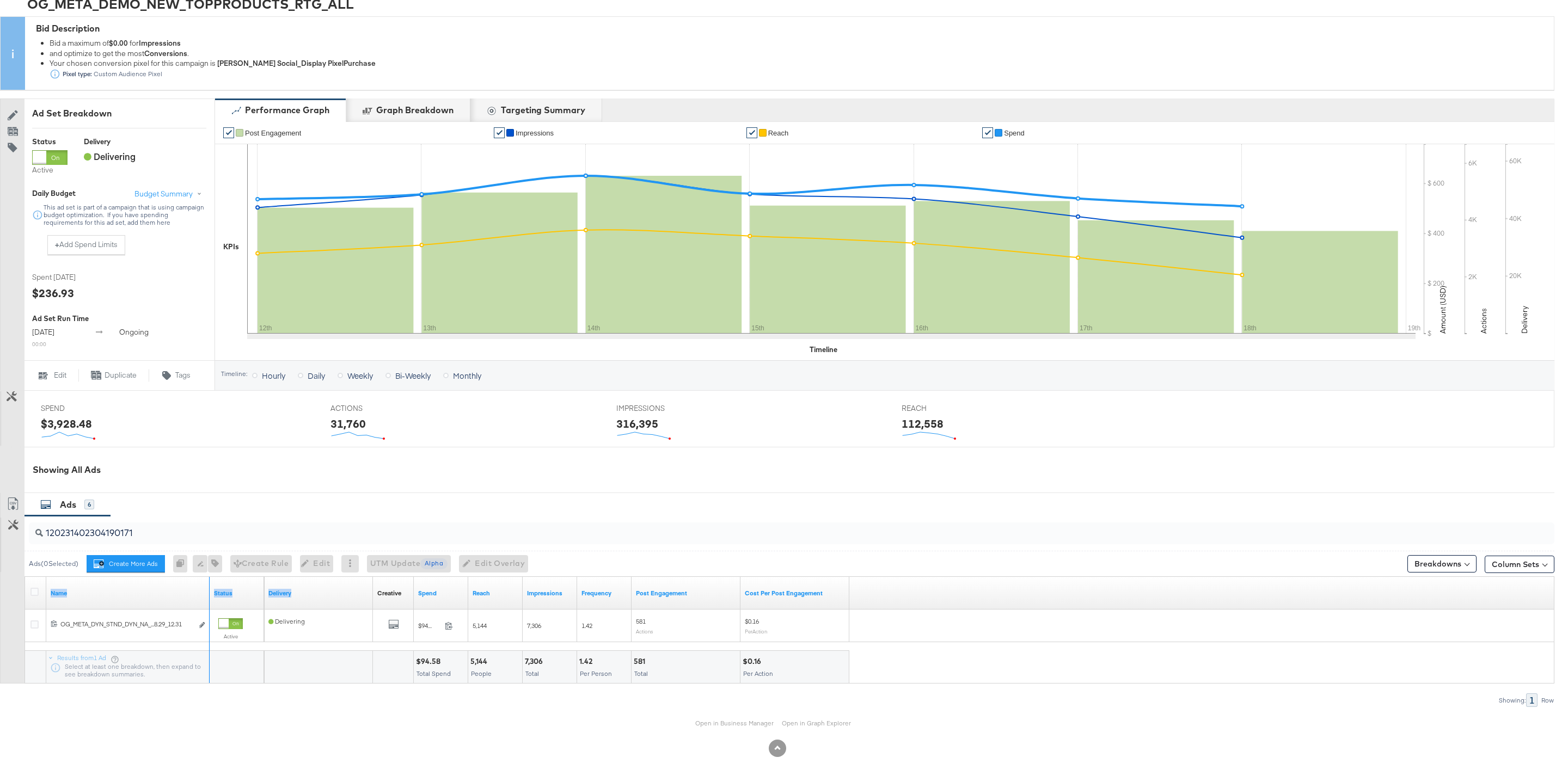
click at [25, 577] on div "Name Status Delivery Creative Sorting Unavailable Spend Reach Impressions Frequ…" at bounding box center [25, 577] width 0 height 0
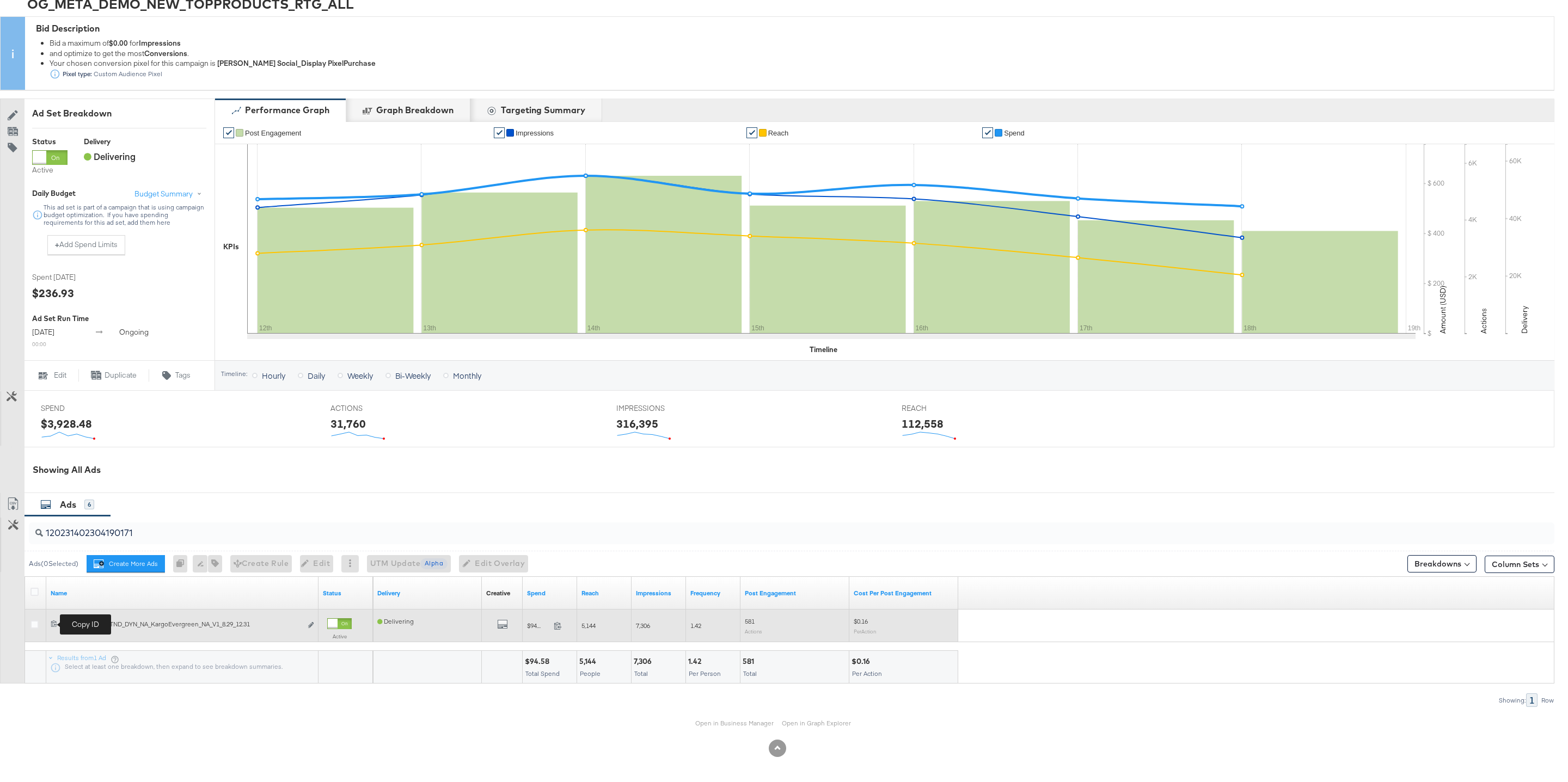
click at [54, 626] on icon at bounding box center [54, 624] width 7 height 7
